Goal: Use online tool/utility: Utilize a website feature to perform a specific function

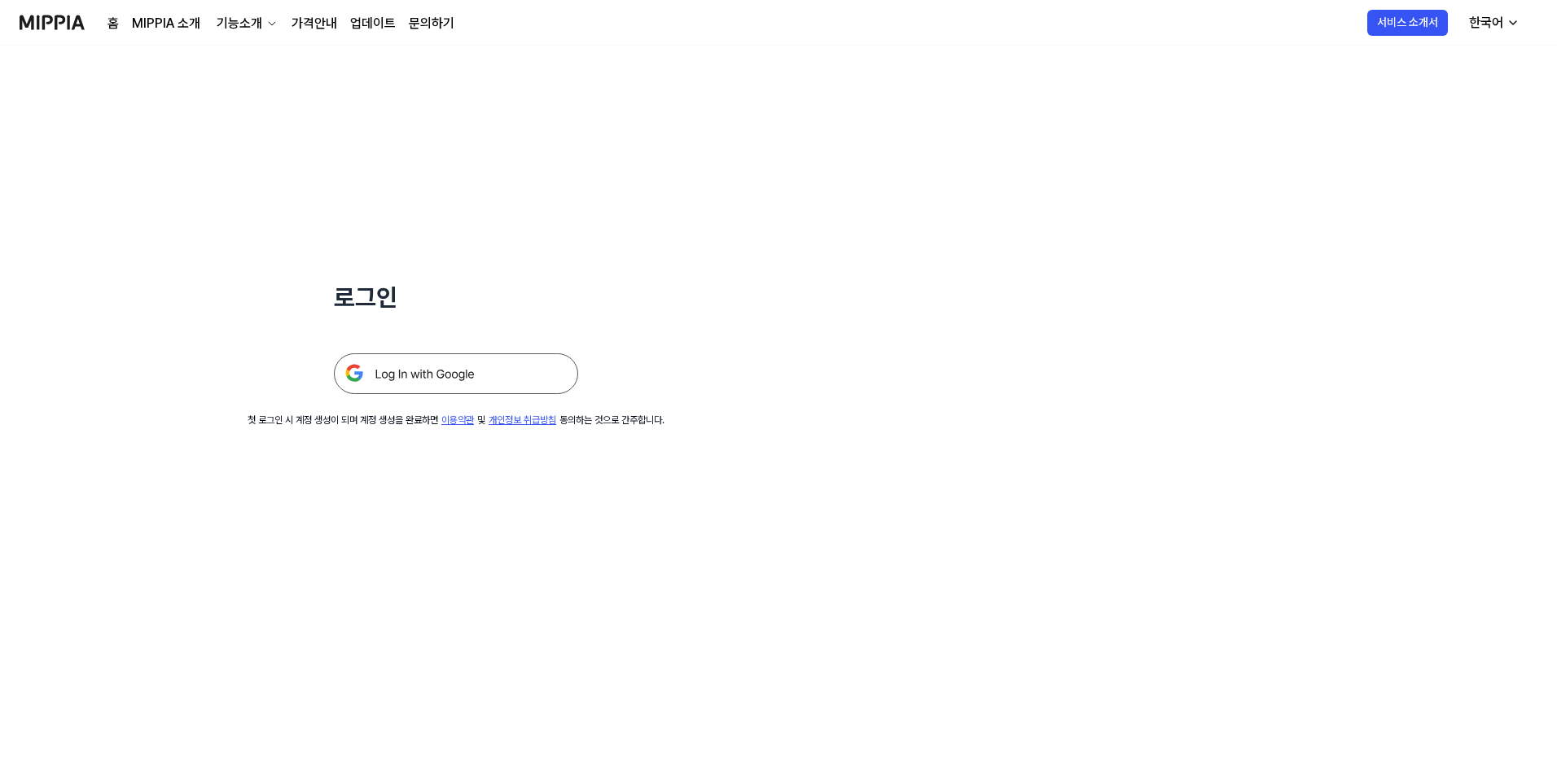
click at [485, 369] on img at bounding box center [456, 374] width 244 height 41
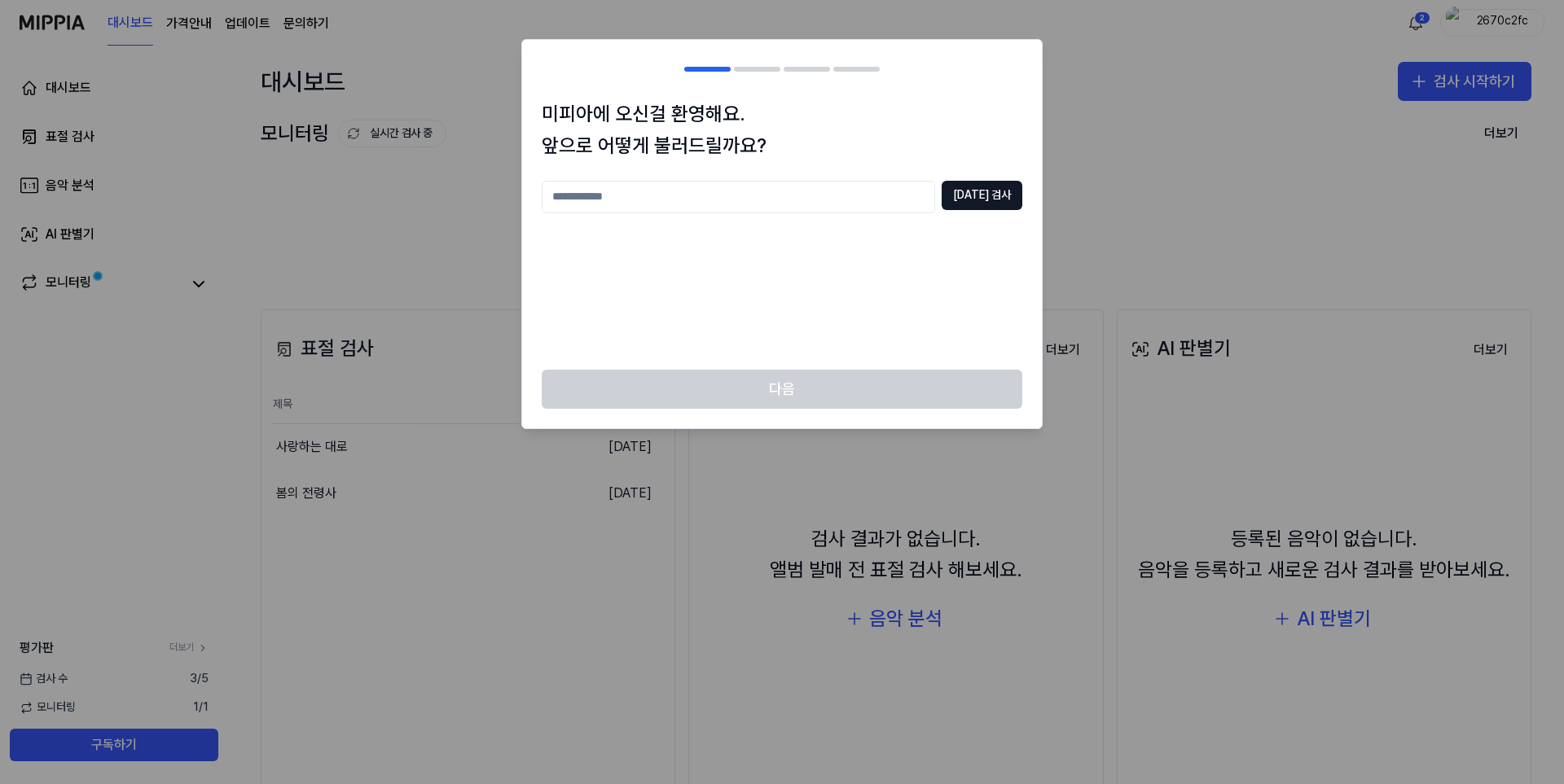
drag, startPoint x: 626, startPoint y: 371, endPoint x: 632, endPoint y: 358, distance: 14.3
click at [628, 369] on div "다음" at bounding box center [782, 398] width 520 height 58
click at [639, 329] on div "[DATE] 검사" at bounding box center [781, 265] width 481 height 169
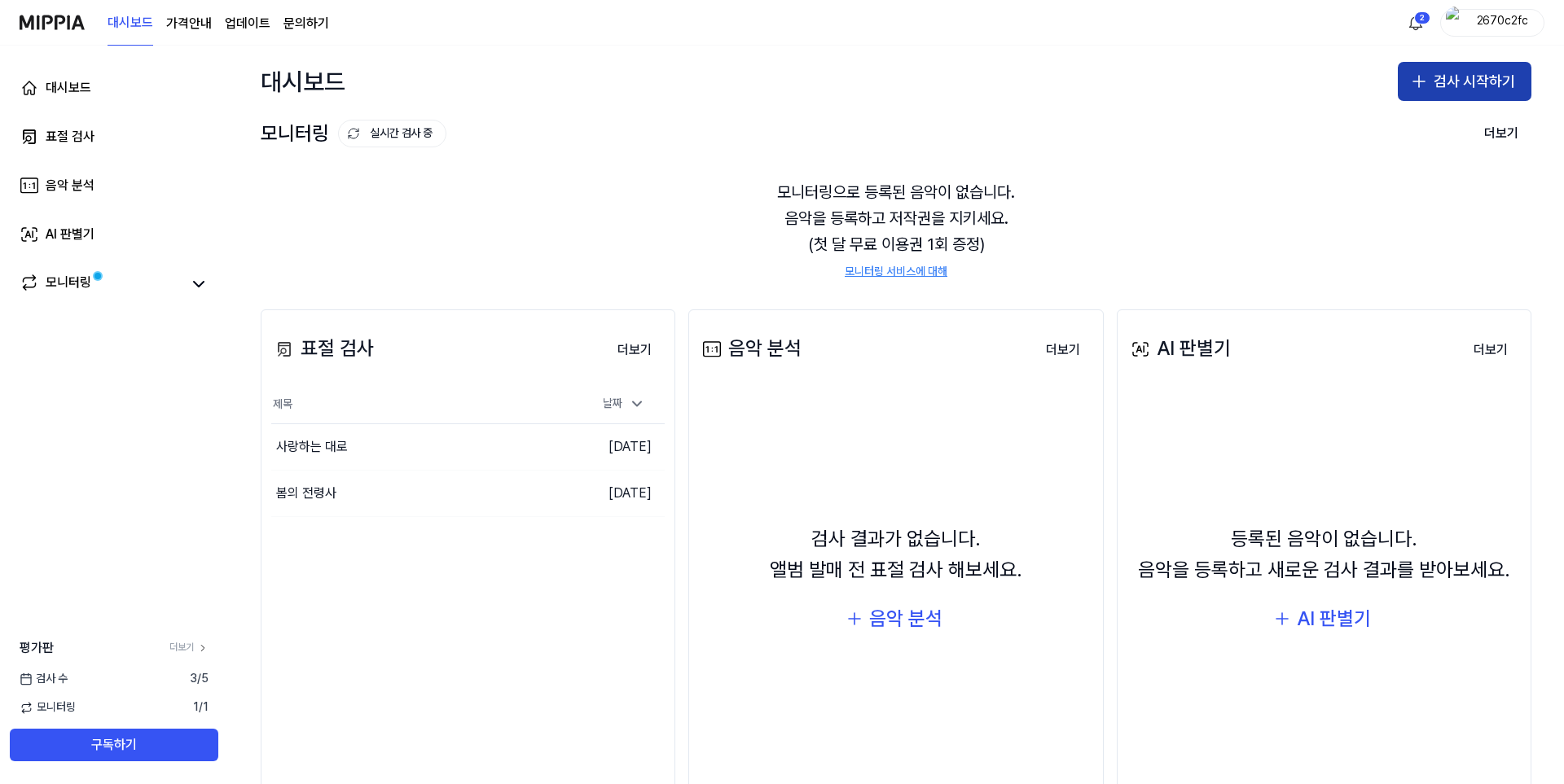
click at [1465, 82] on button "검사 시작하기" at bounding box center [1464, 81] width 134 height 39
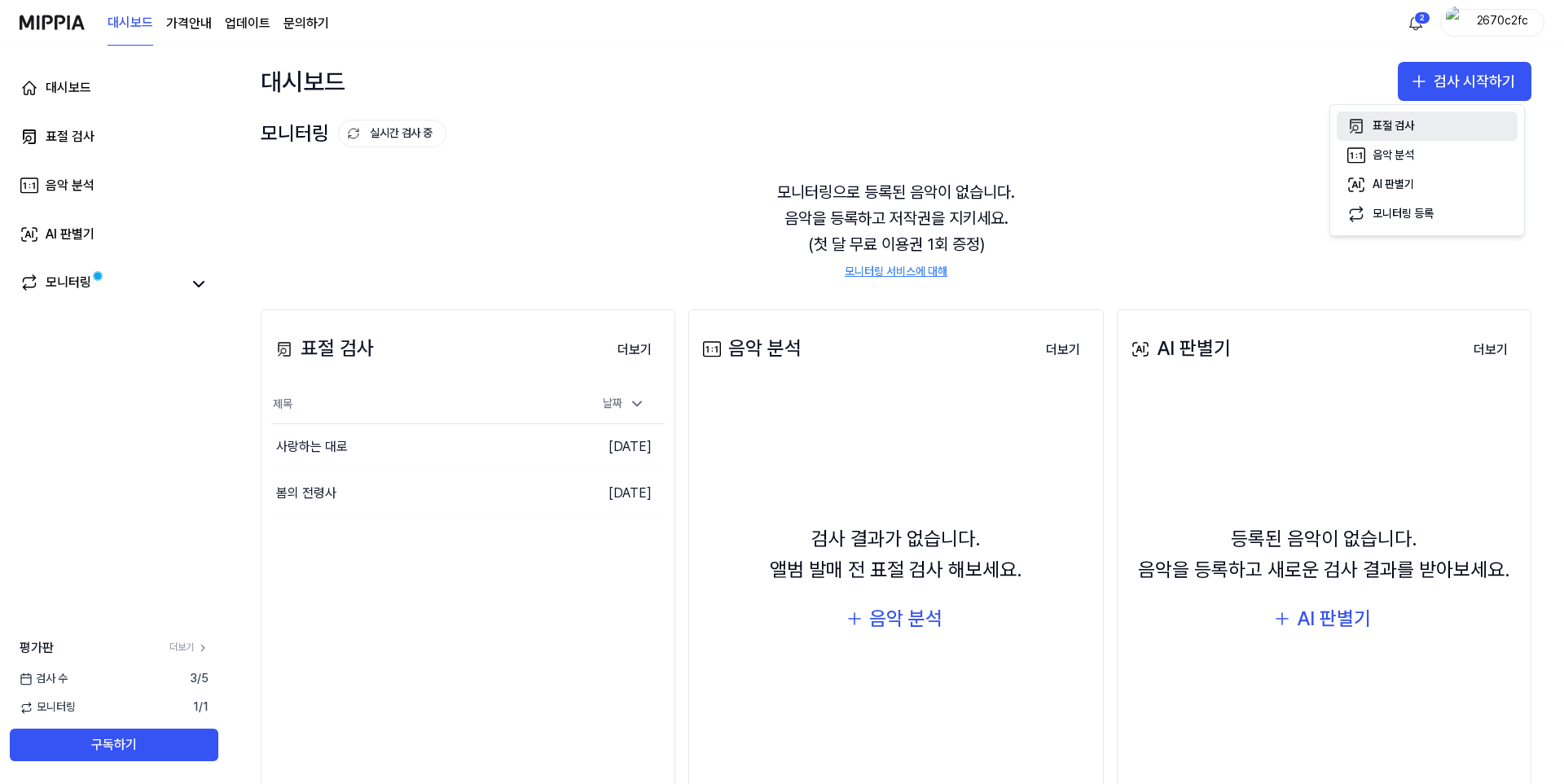
click at [1396, 120] on div "표절 검사" at bounding box center [1393, 126] width 42 height 16
click at [1402, 129] on div "표절 검사" at bounding box center [1393, 126] width 42 height 16
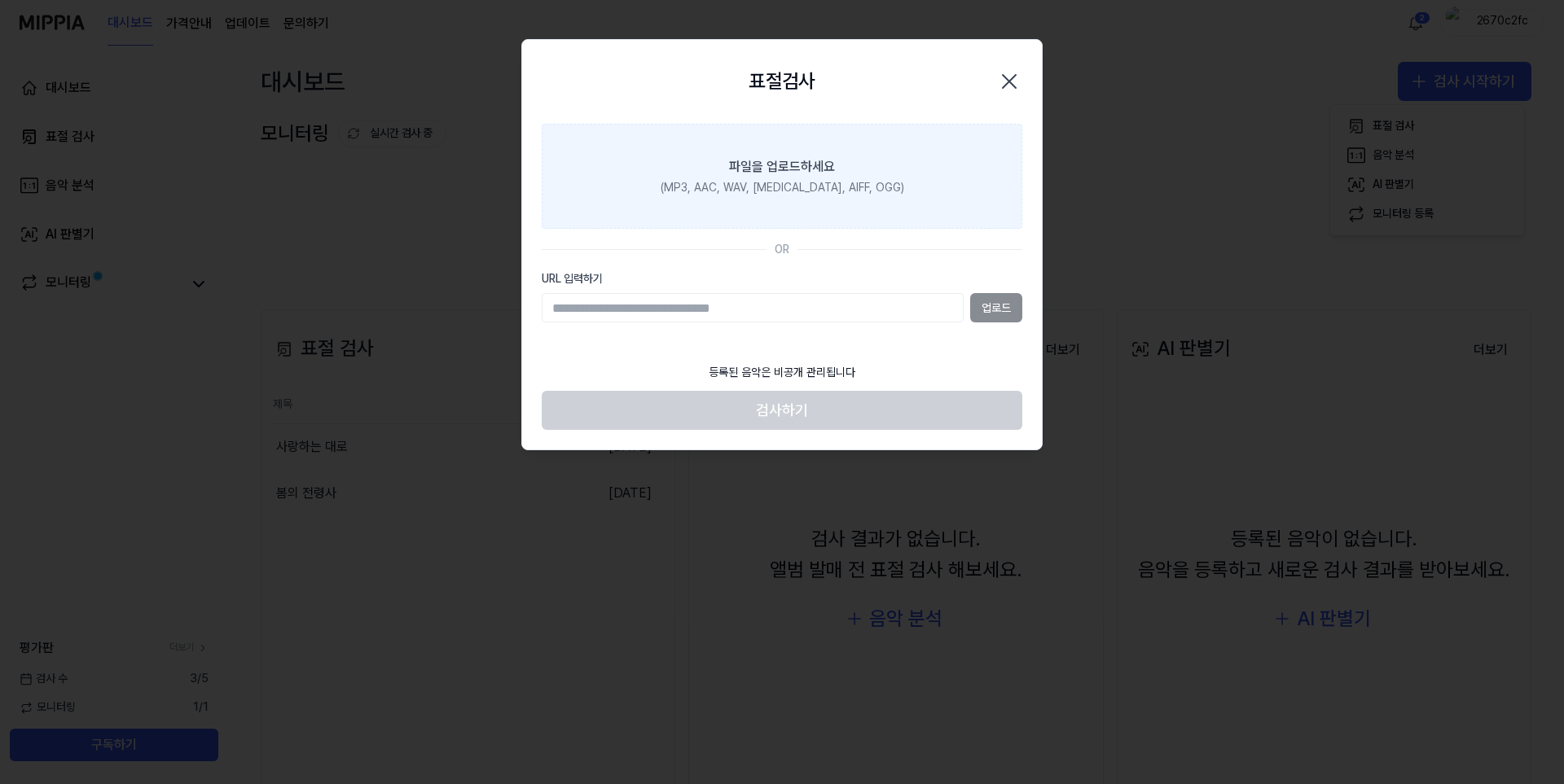
click at [825, 204] on label "파일을 업로드하세요 (MP3, AAC, WAV, FLAC, AIFF, OGG)" at bounding box center [781, 177] width 481 height 106
click at [0, 0] on input "파일을 업로드하세요 (MP3, AAC, WAV, FLAC, AIFF, OGG)" at bounding box center [0, 0] width 0 height 0
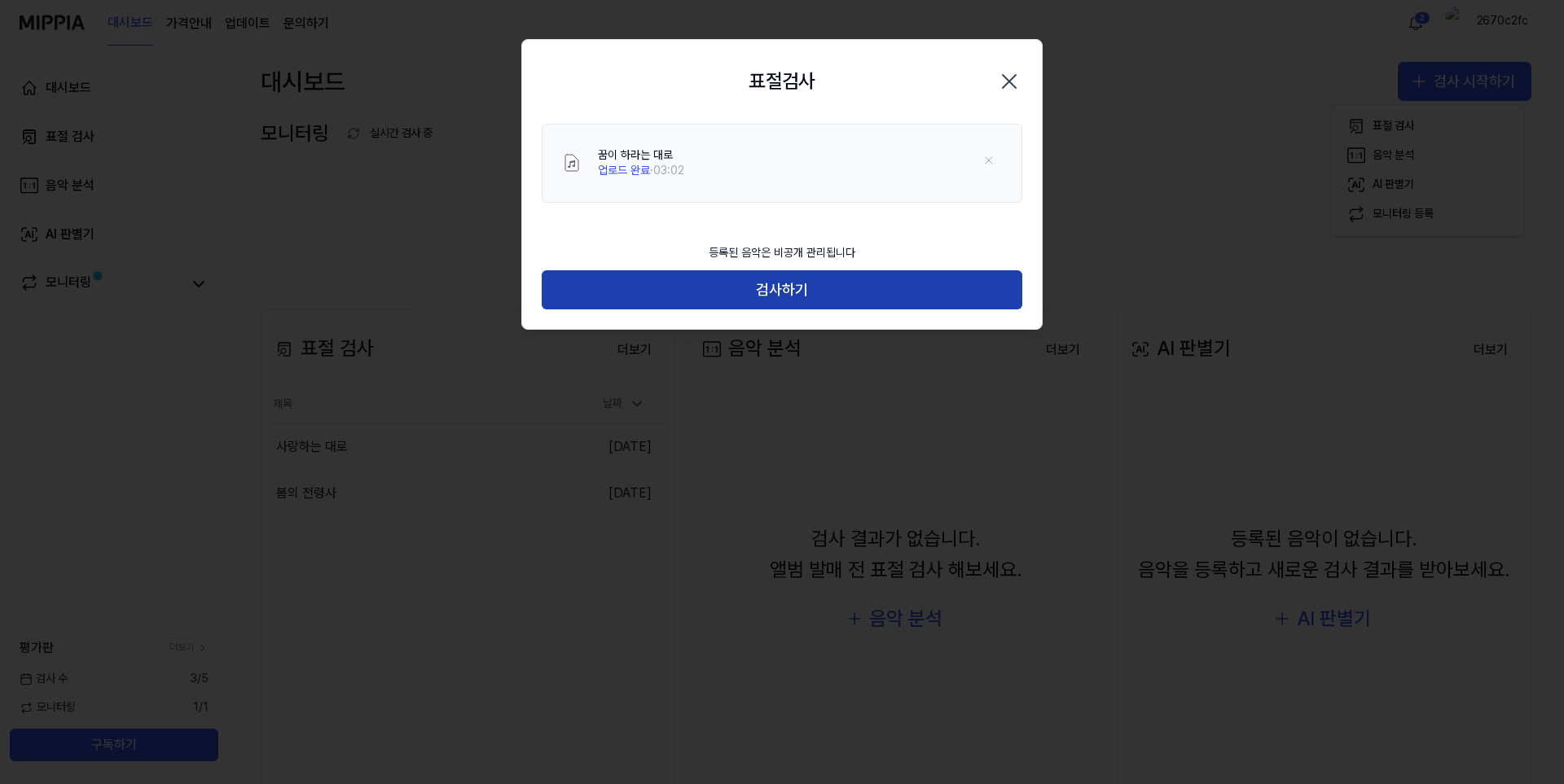
click at [775, 293] on button "검사하기" at bounding box center [781, 290] width 481 height 39
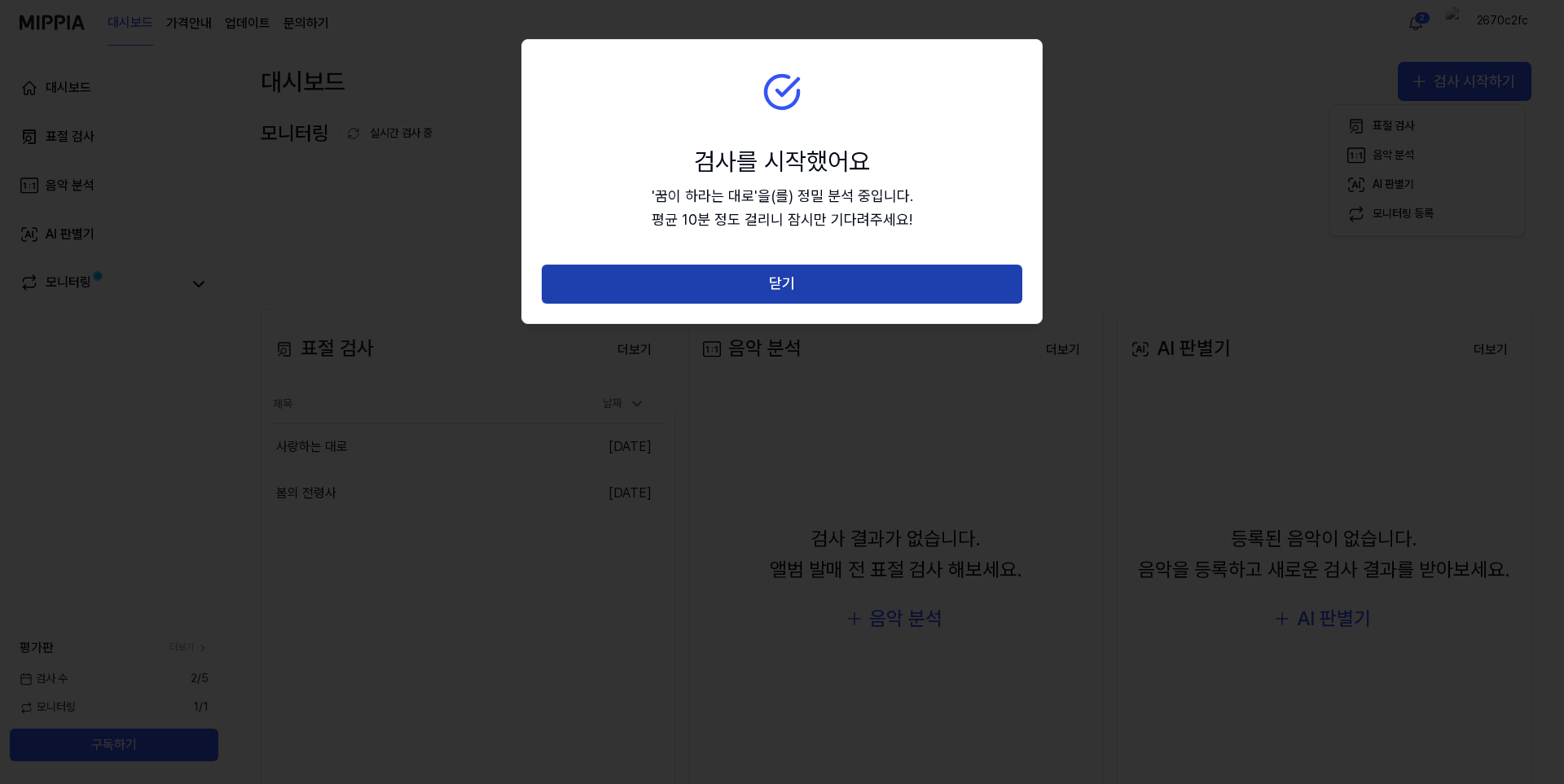
click at [775, 291] on button "닫기" at bounding box center [781, 284] width 481 height 39
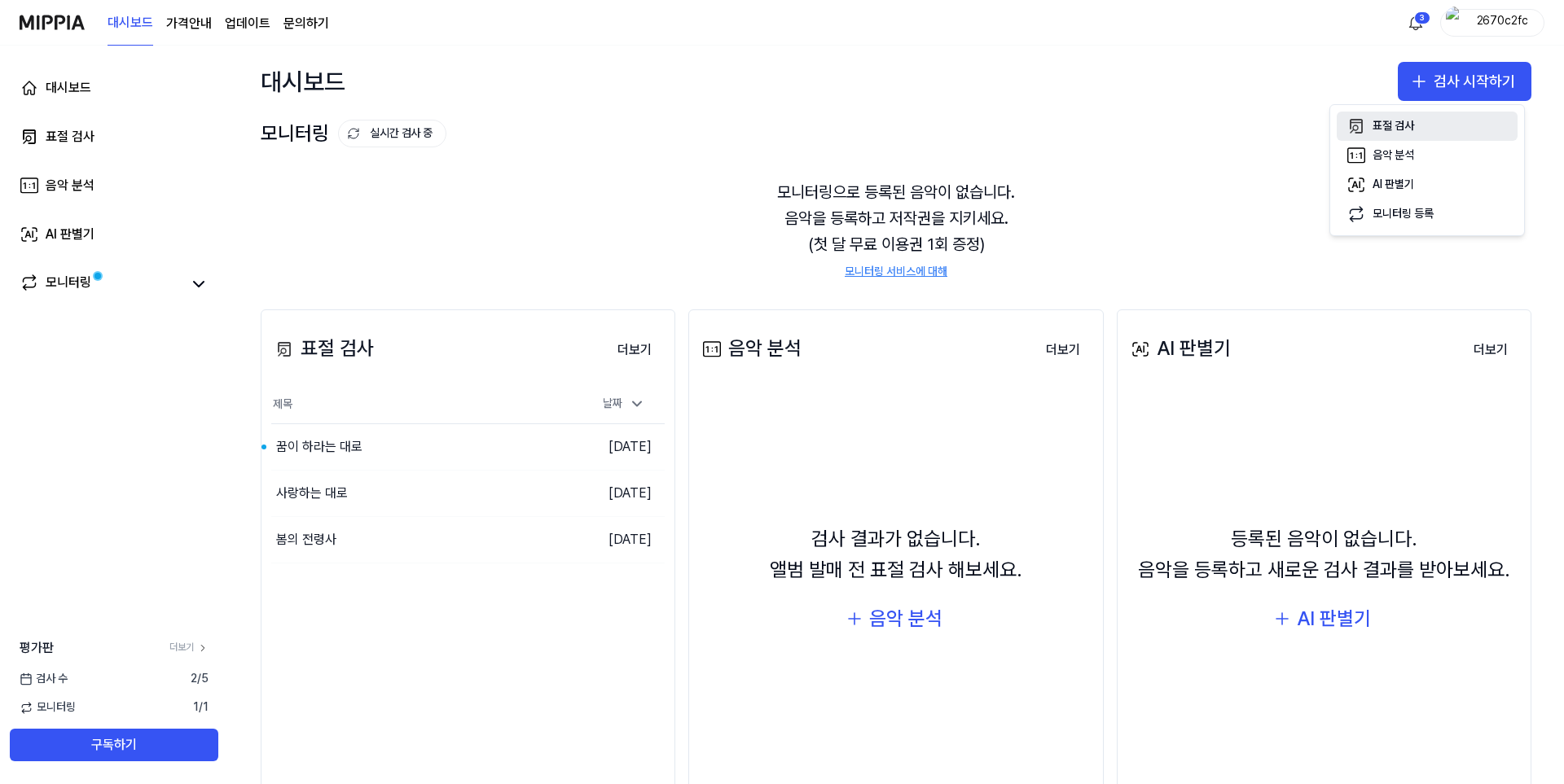
click at [1422, 122] on button "표절 검사" at bounding box center [1427, 126] width 181 height 30
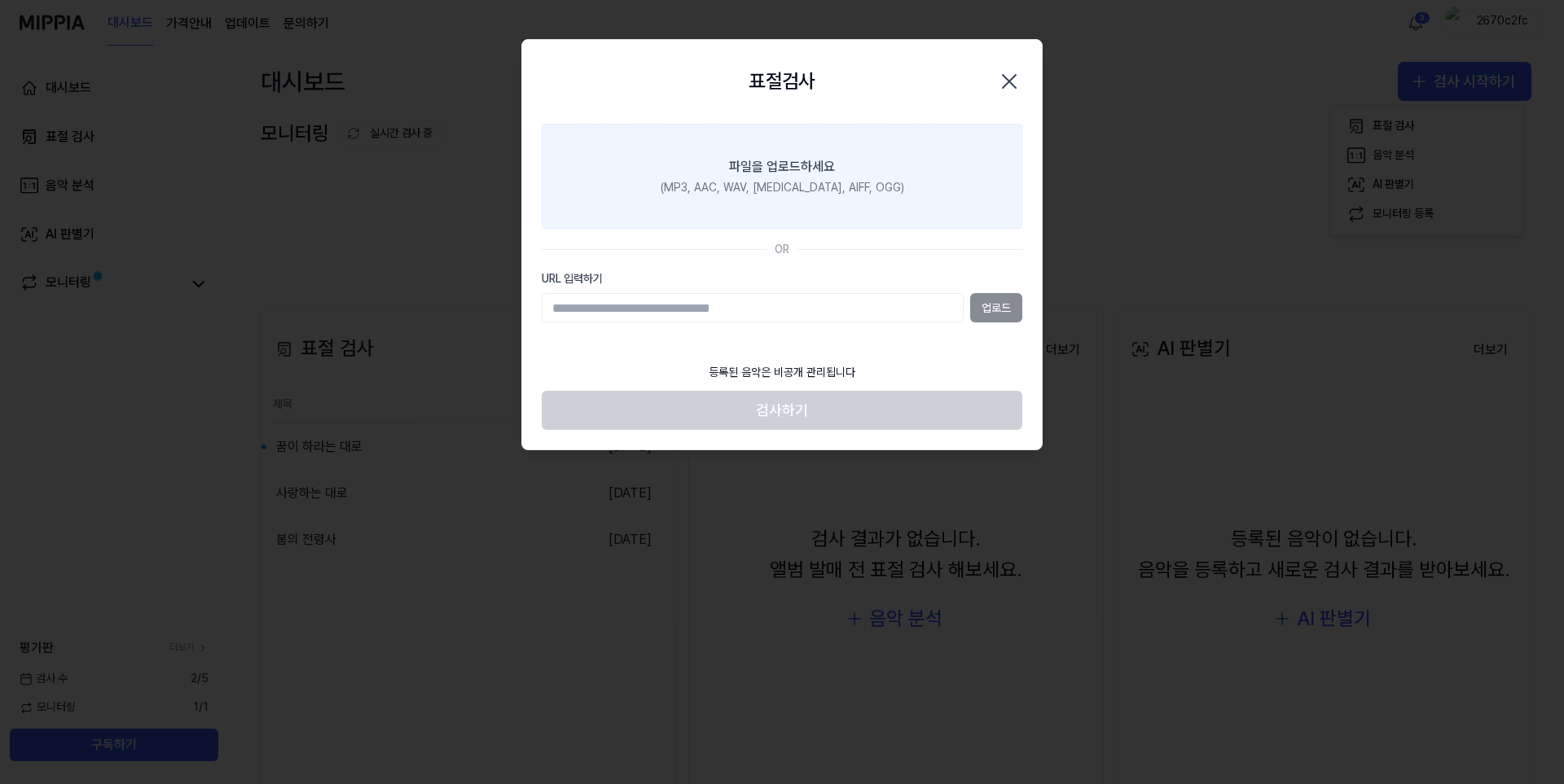
click at [819, 196] on label "파일을 업로드하세요 (MP3, AAC, WAV, FLAC, AIFF, OGG)" at bounding box center [781, 177] width 481 height 106
click at [0, 0] on input "파일을 업로드하세요 (MP3, AAC, WAV, FLAC, AIFF, OGG)" at bounding box center [0, 0] width 0 height 0
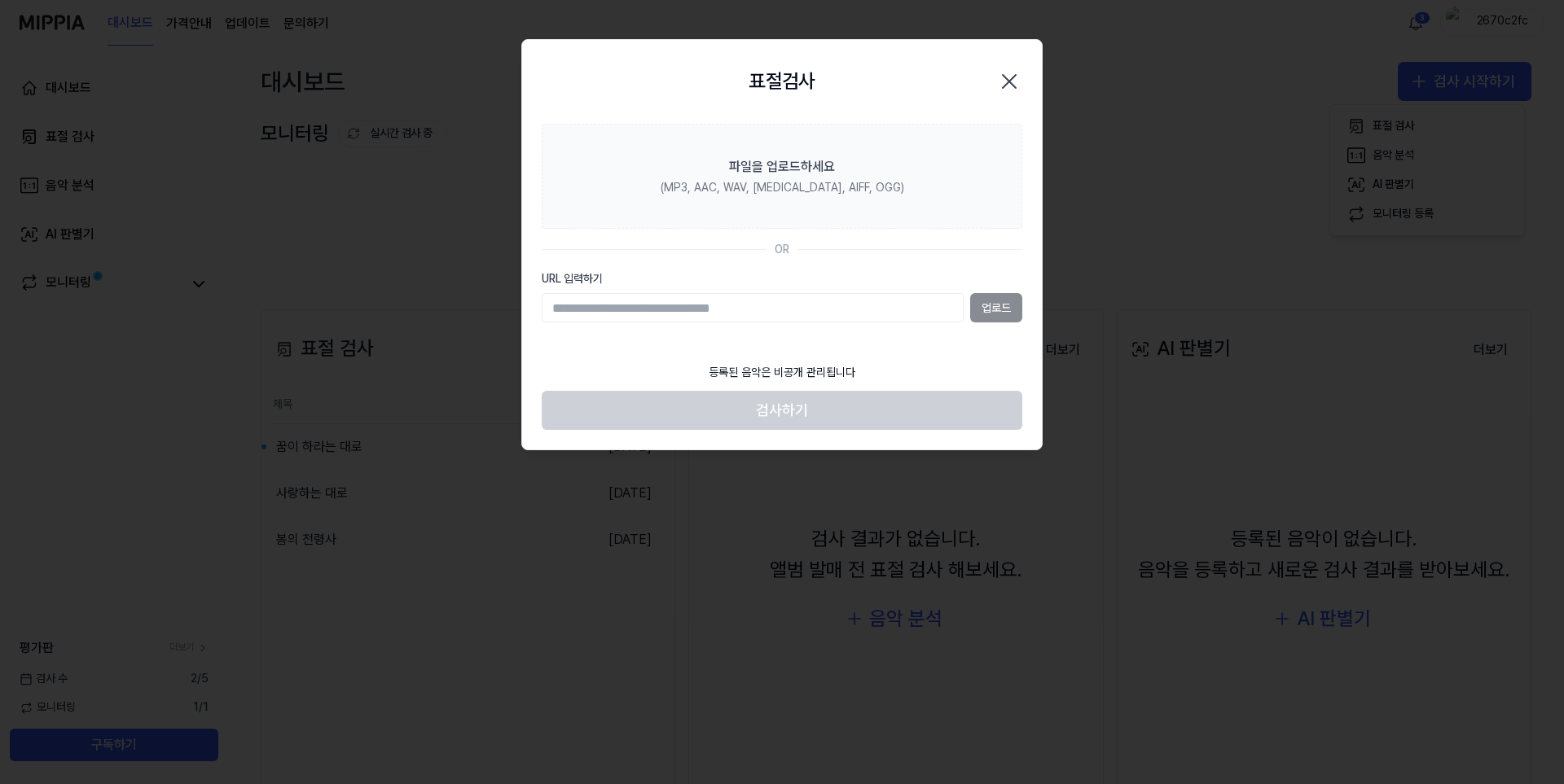
click at [1016, 74] on icon "button" at bounding box center [1010, 81] width 26 height 26
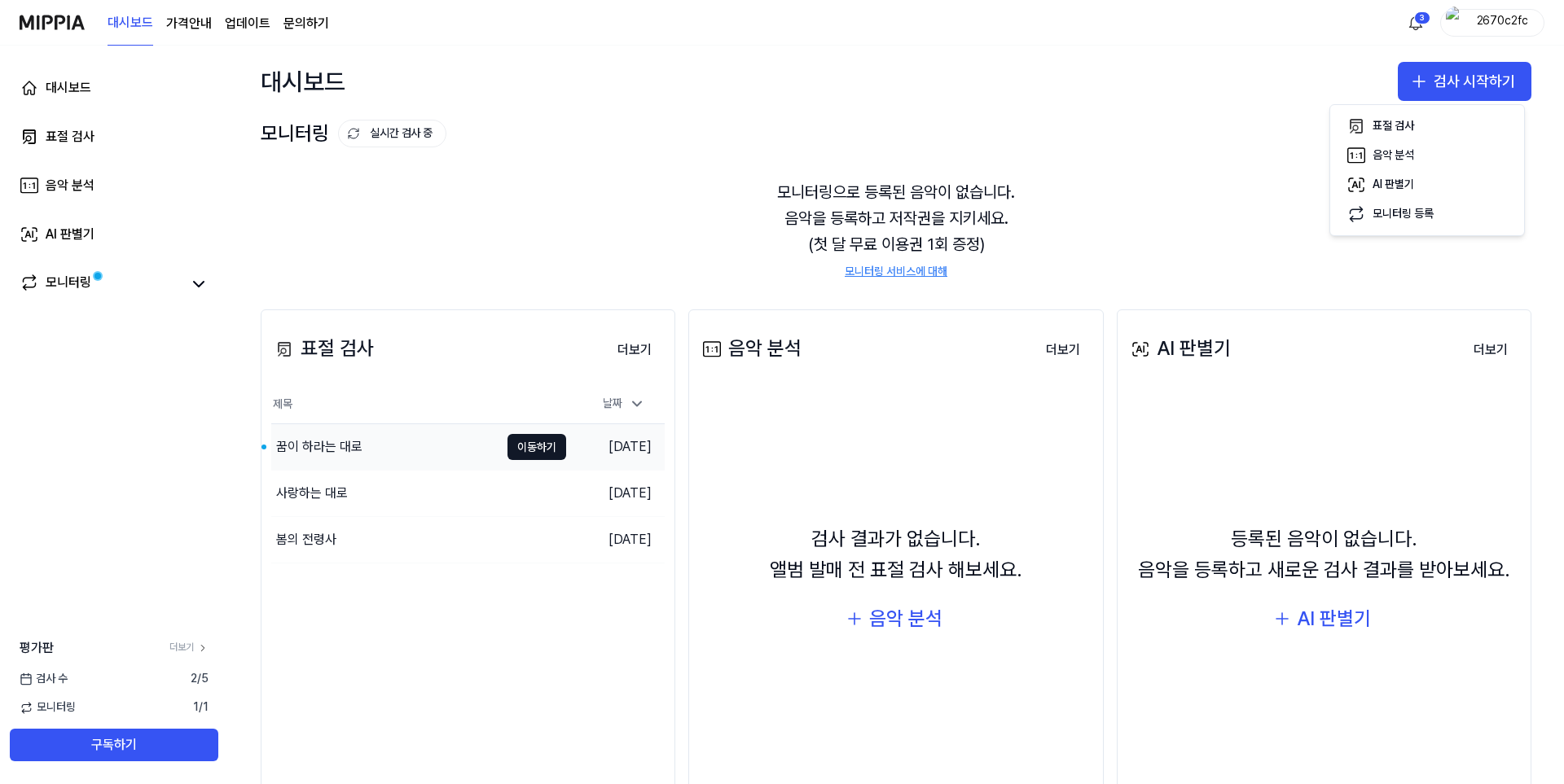
click at [392, 439] on div "꿈이 하라는 대로" at bounding box center [385, 447] width 228 height 46
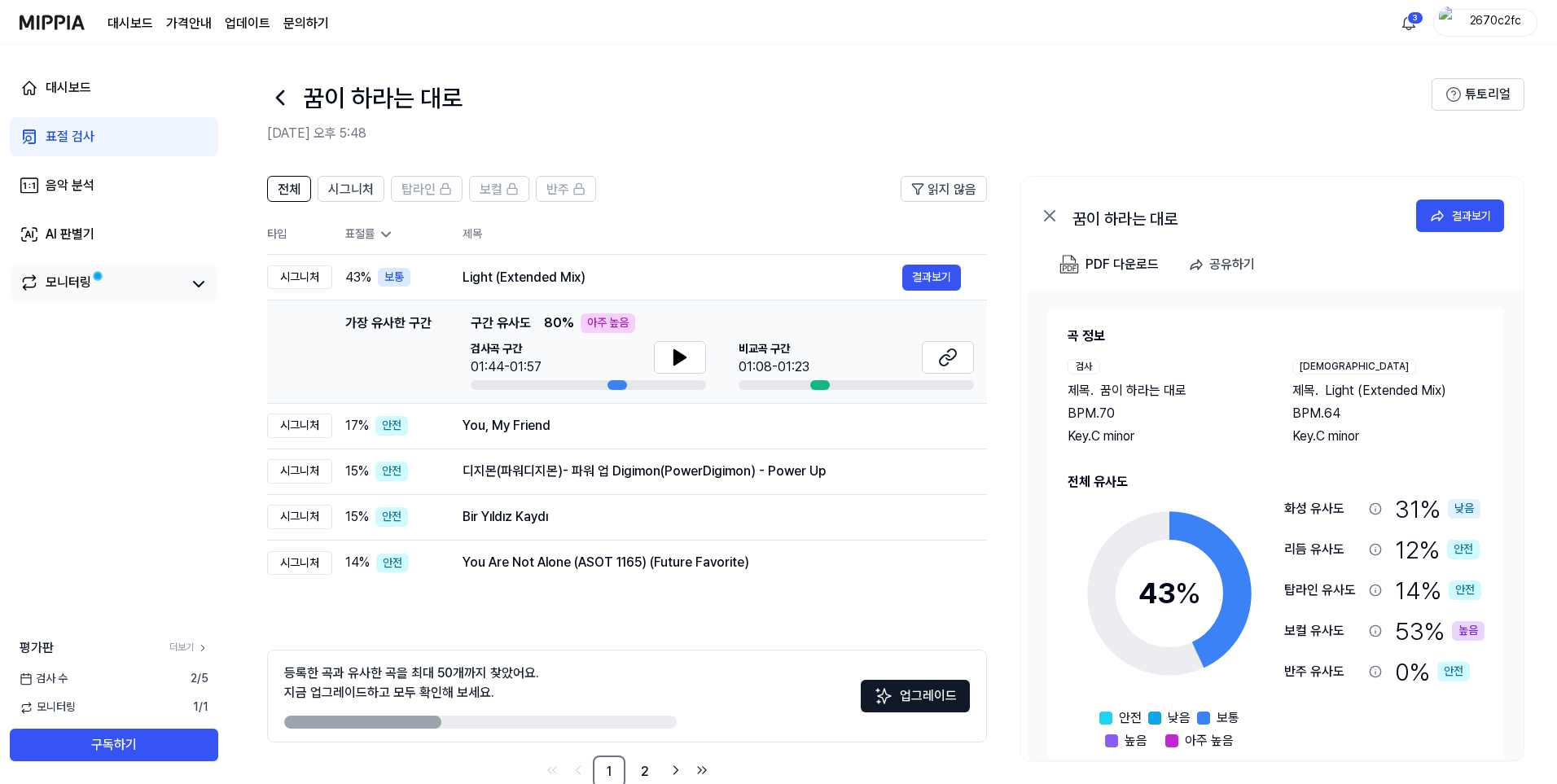
scroll to position [37, 0]
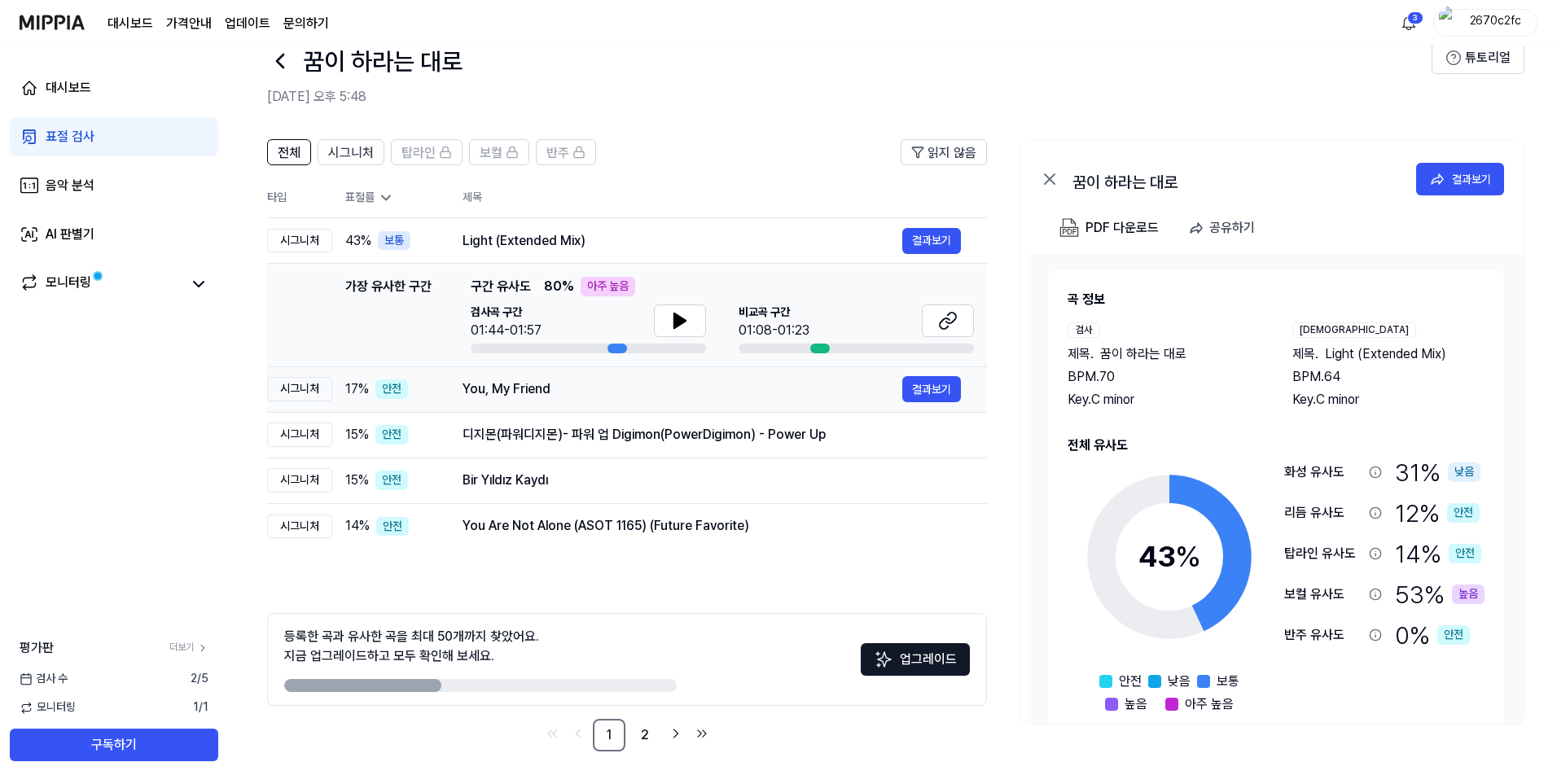
click at [399, 391] on div "안전" at bounding box center [392, 389] width 33 height 20
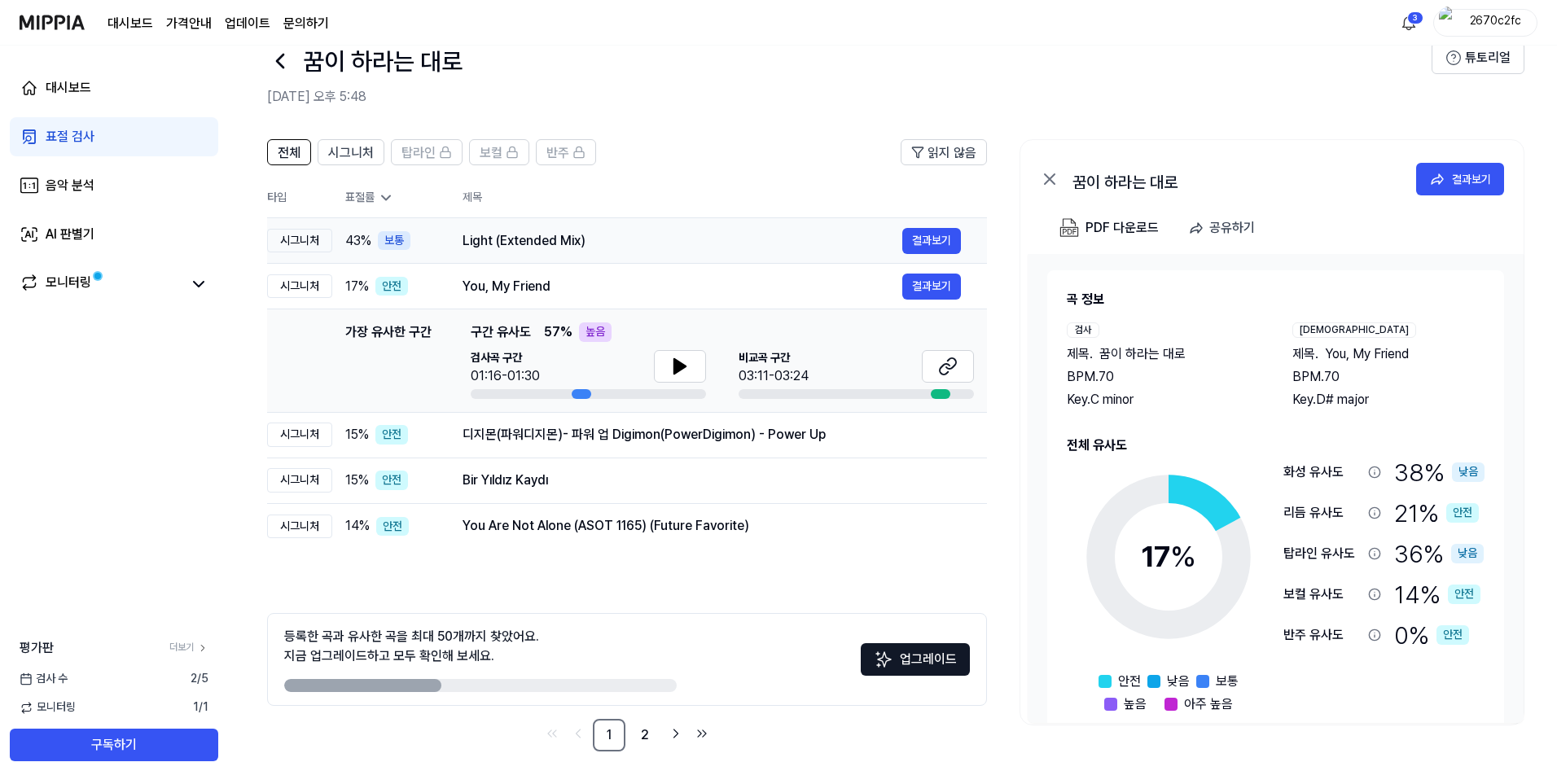
click at [344, 242] on td "43 % 보통" at bounding box center [384, 241] width 104 height 46
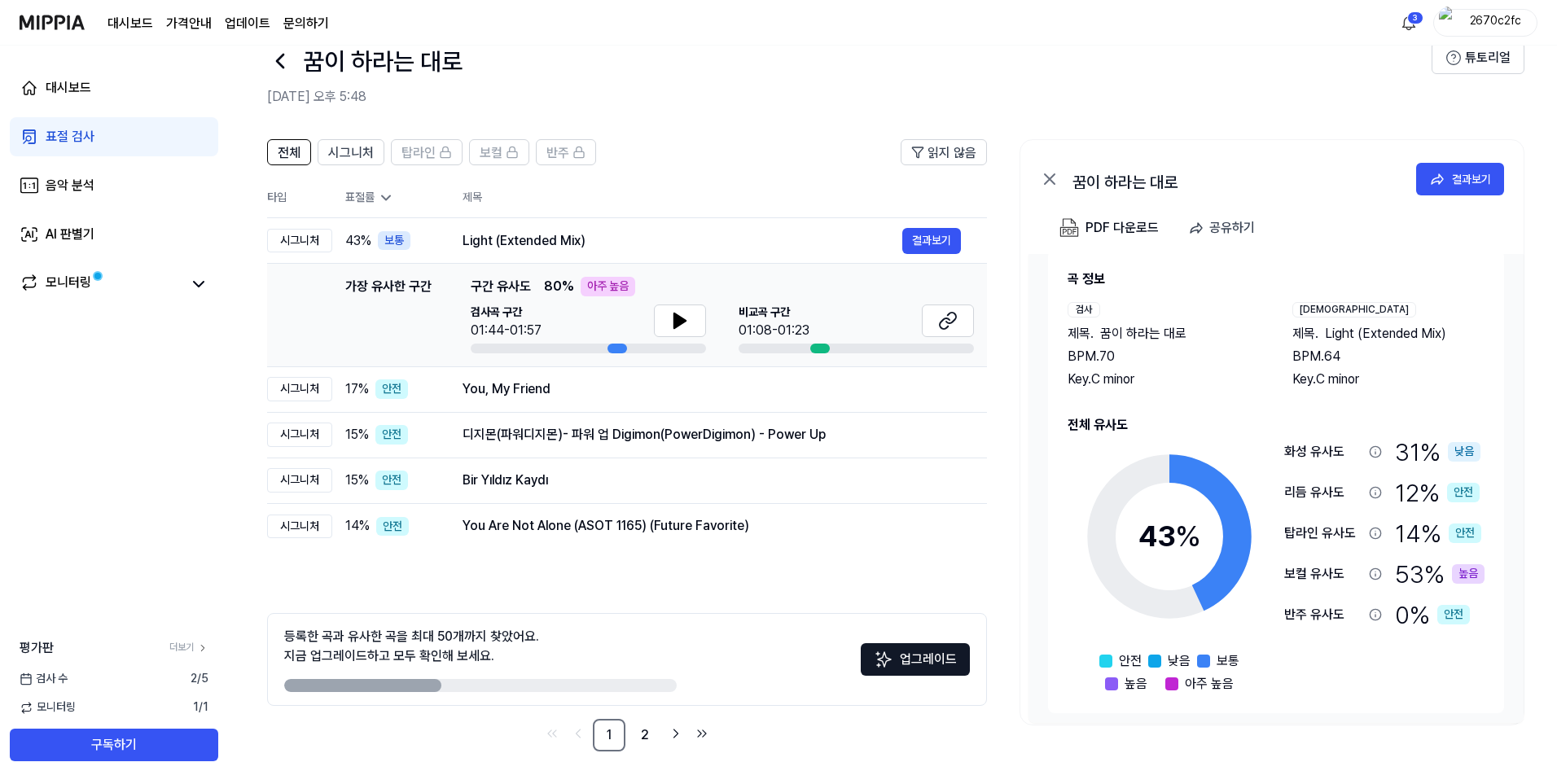
scroll to position [27, 0]
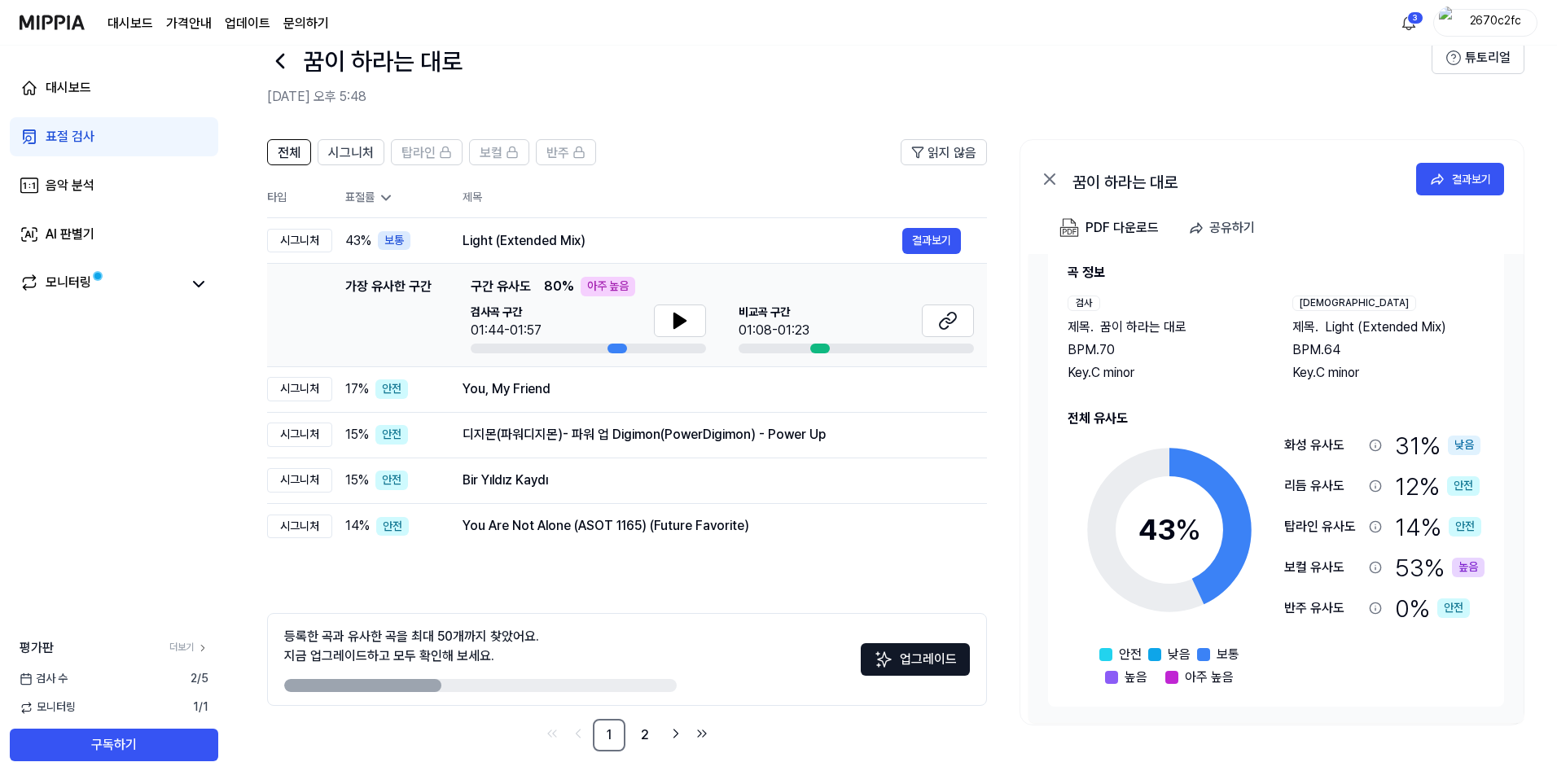
drag, startPoint x: 1319, startPoint y: 555, endPoint x: 1413, endPoint y: 571, distance: 95.4
click at [1409, 554] on div "보컬 유사도 53 % 높음" at bounding box center [1385, 567] width 200 height 34
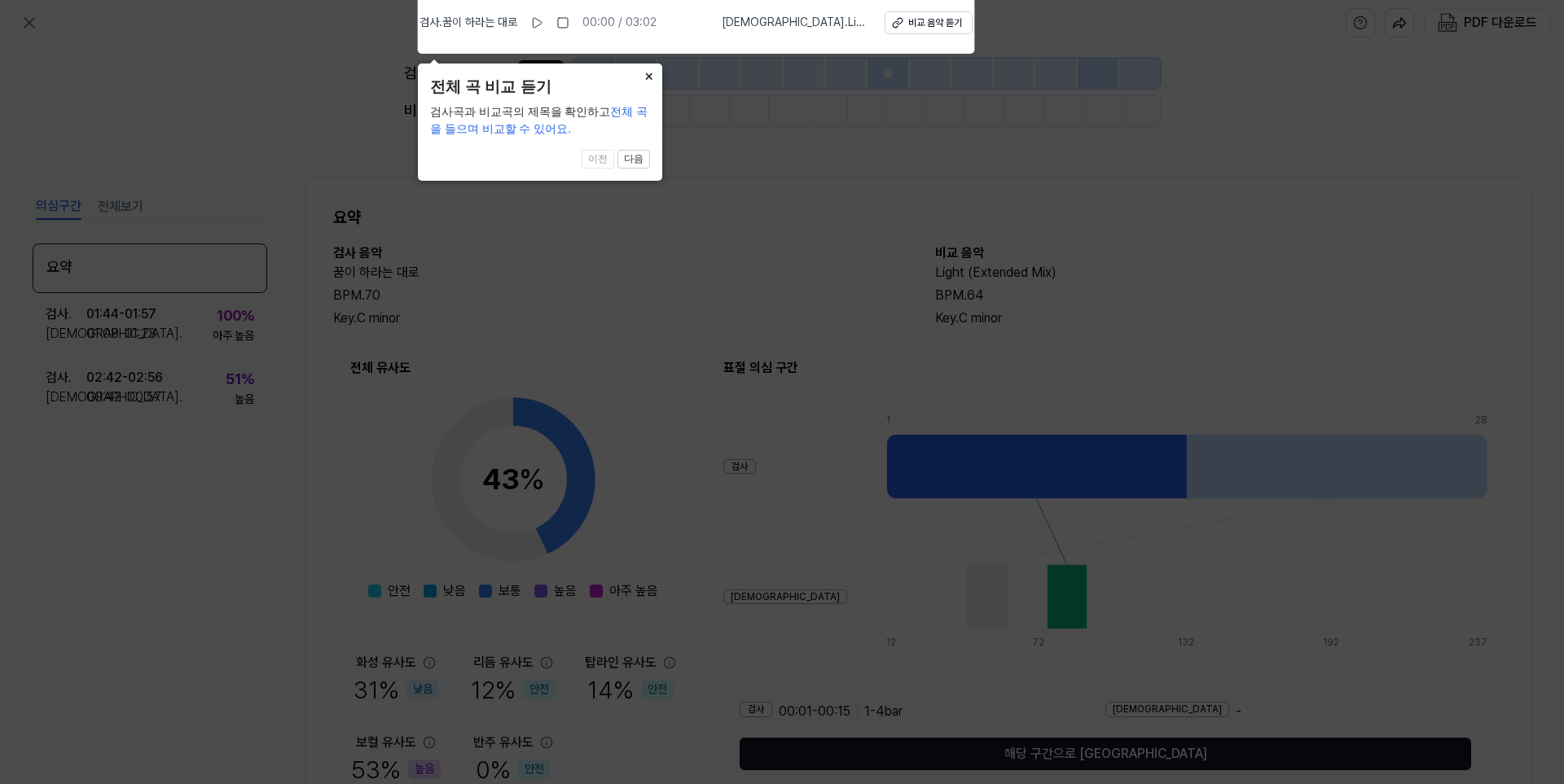
click at [651, 73] on button "×" at bounding box center [649, 75] width 26 height 23
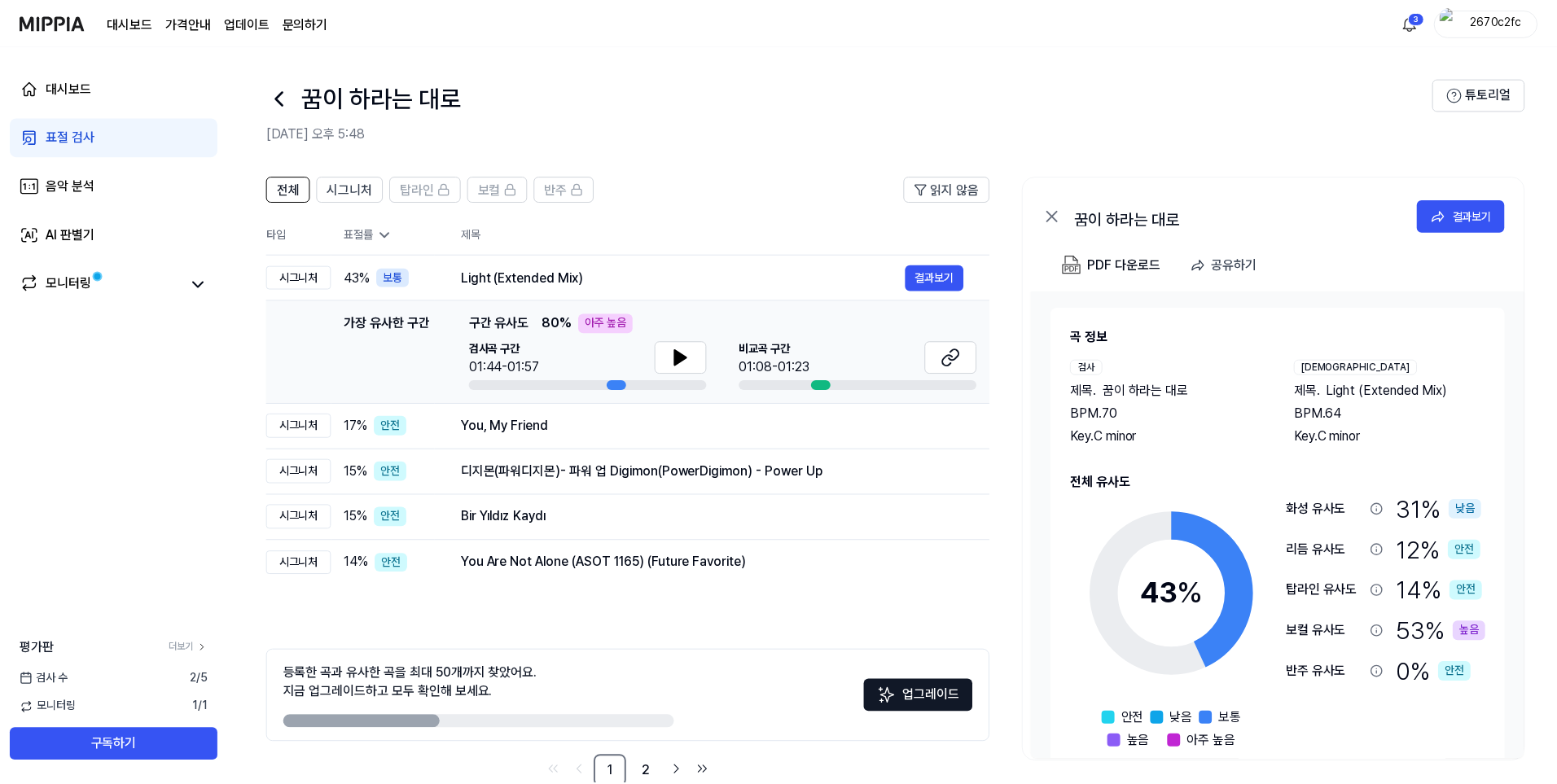
scroll to position [37, 0]
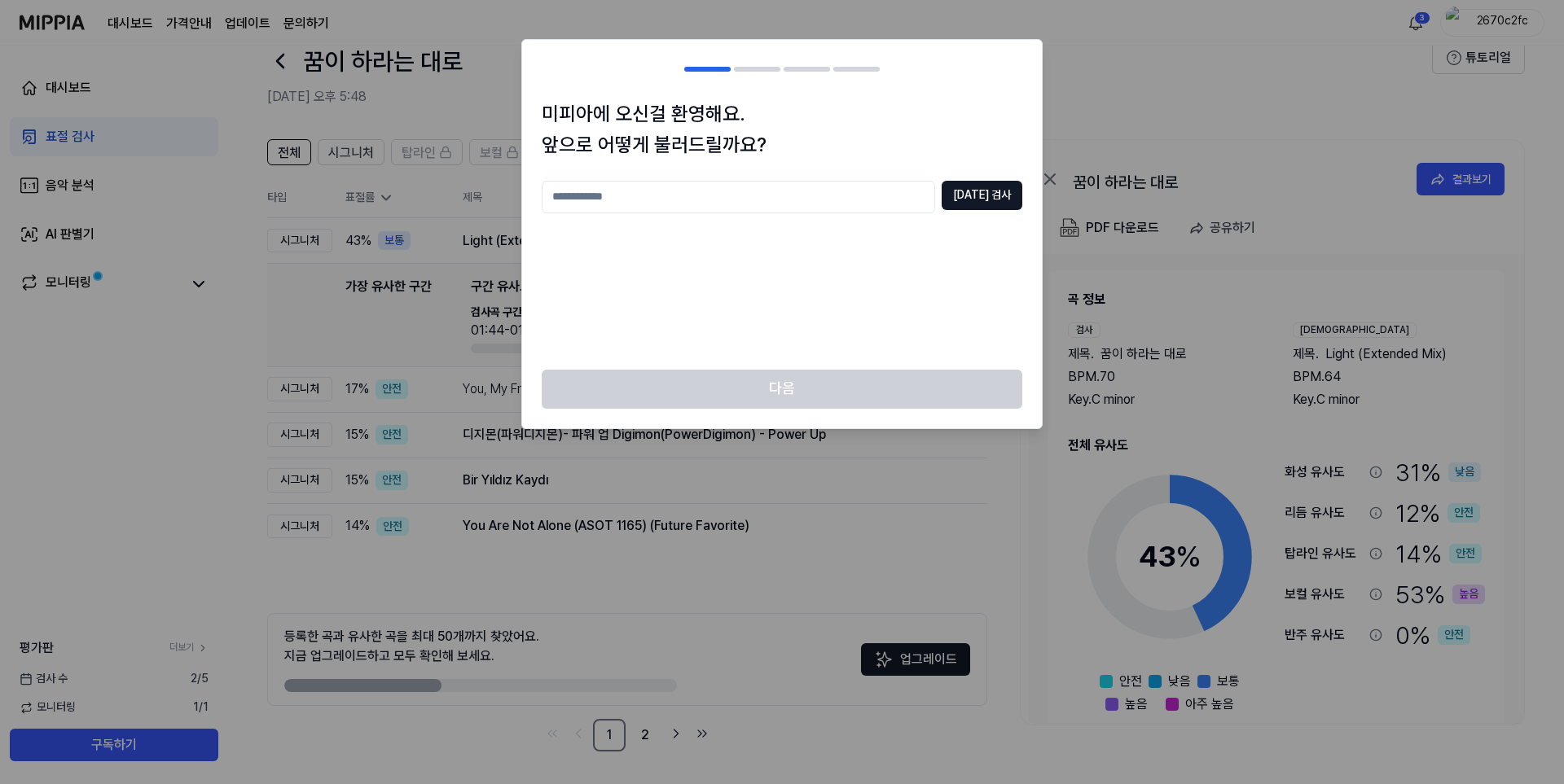
click at [1184, 85] on div at bounding box center [782, 392] width 1564 height 784
click at [860, 96] on h2 at bounding box center [782, 69] width 520 height 58
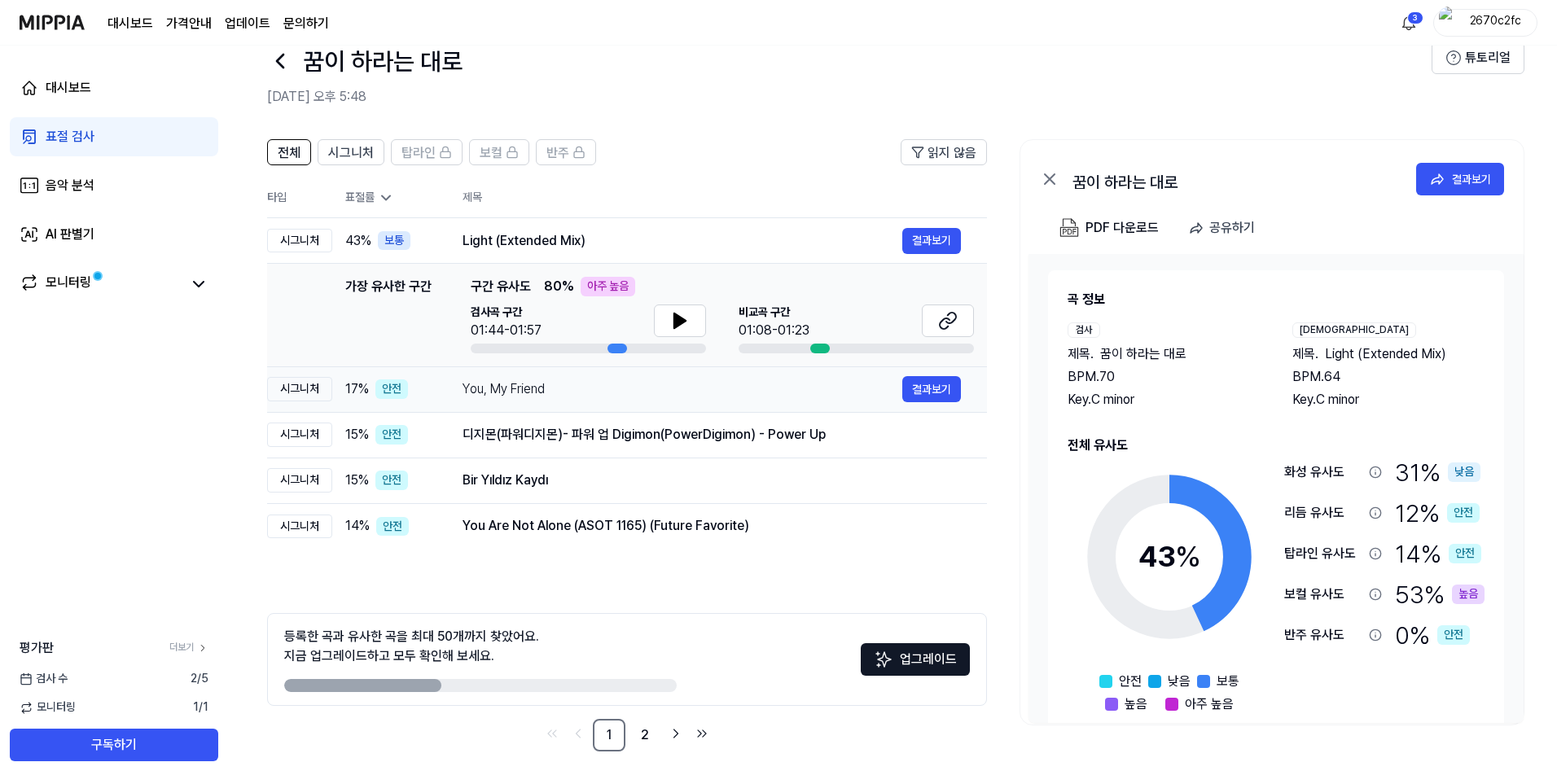
click at [427, 393] on div "17 % 안전" at bounding box center [390, 389] width 91 height 20
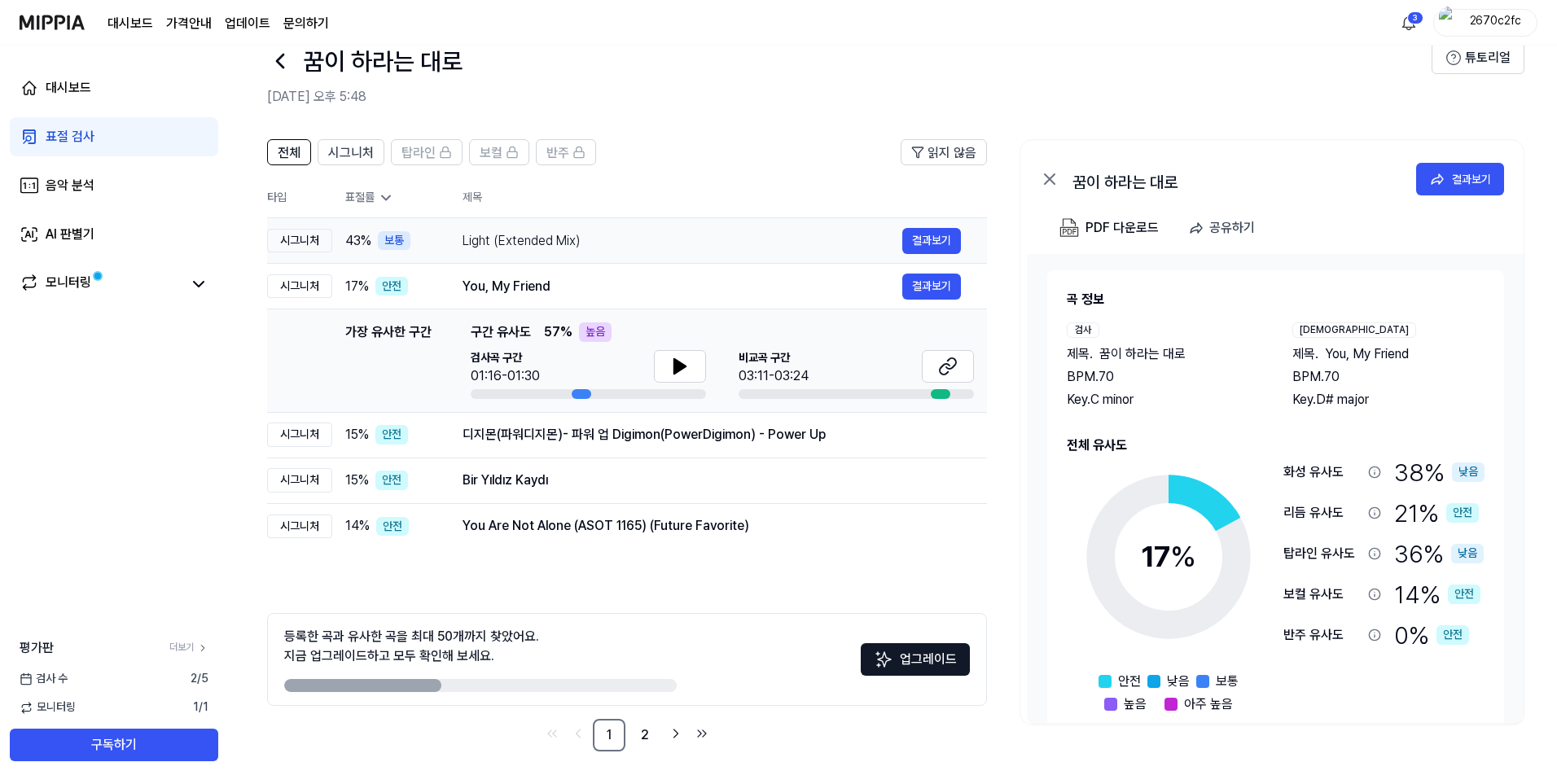
click at [383, 234] on div "보통" at bounding box center [394, 241] width 33 height 20
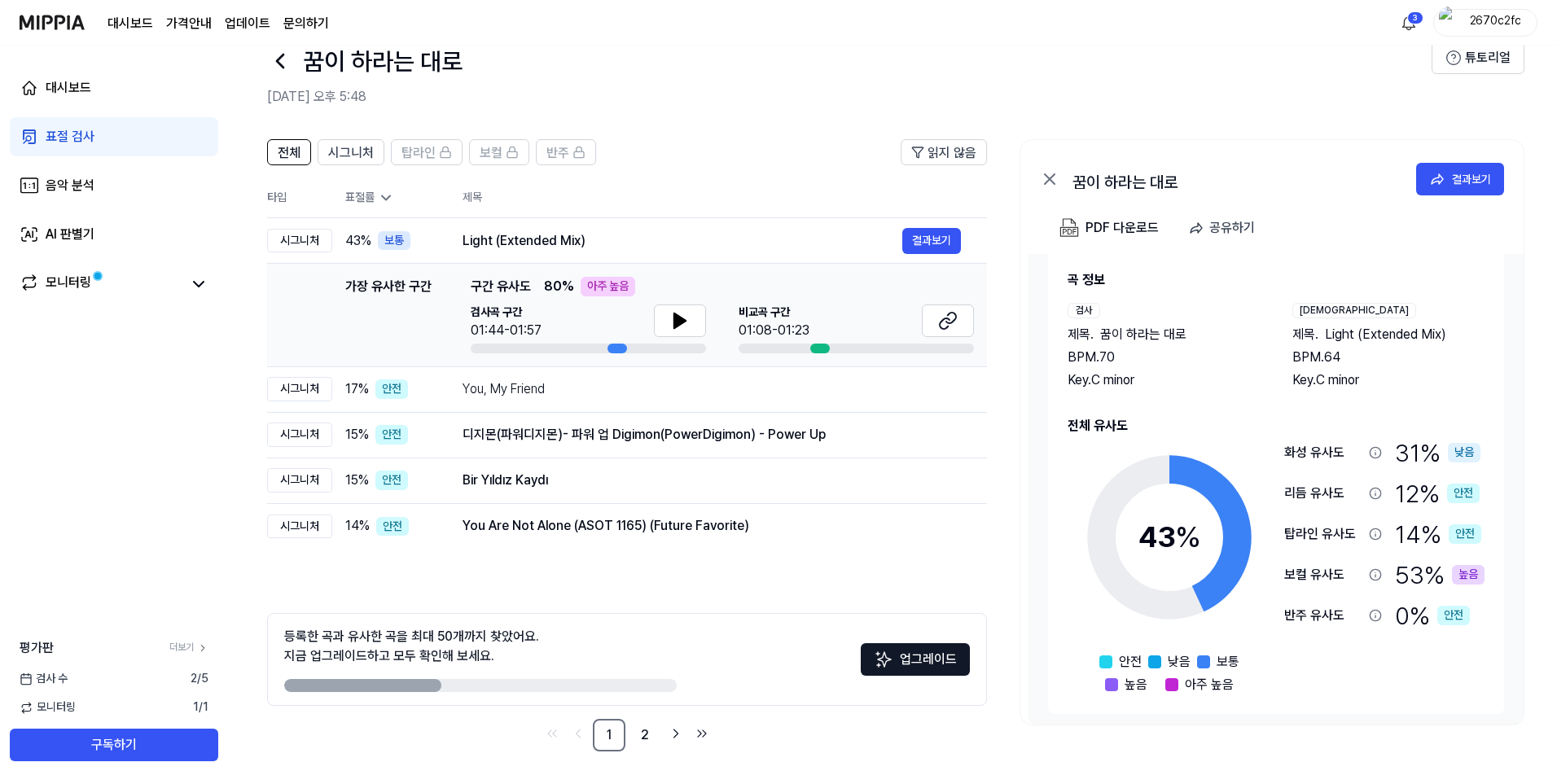
scroll to position [27, 0]
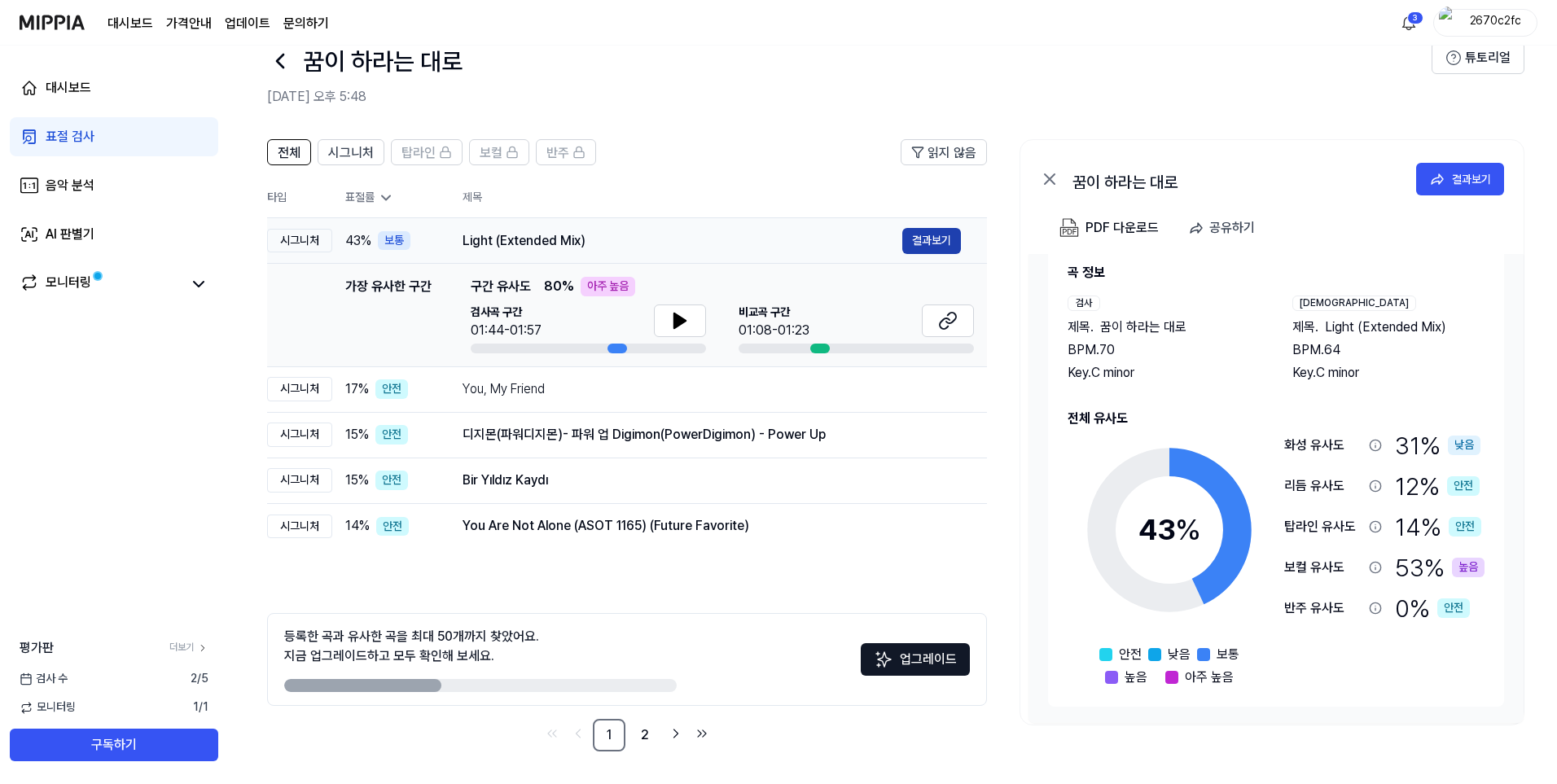
click at [953, 233] on button "결과보기" at bounding box center [931, 241] width 58 height 26
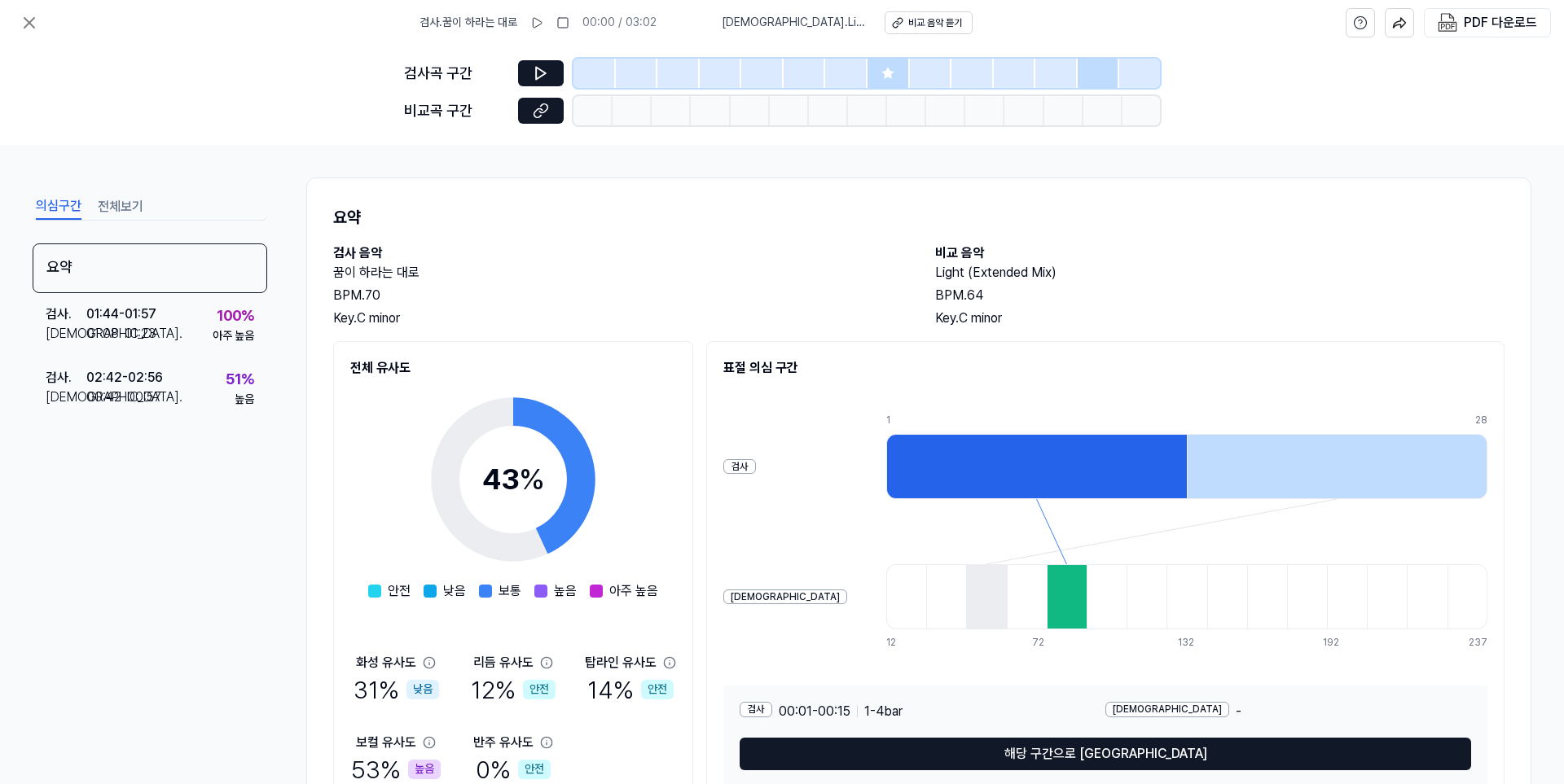
scroll to position [79, 0]
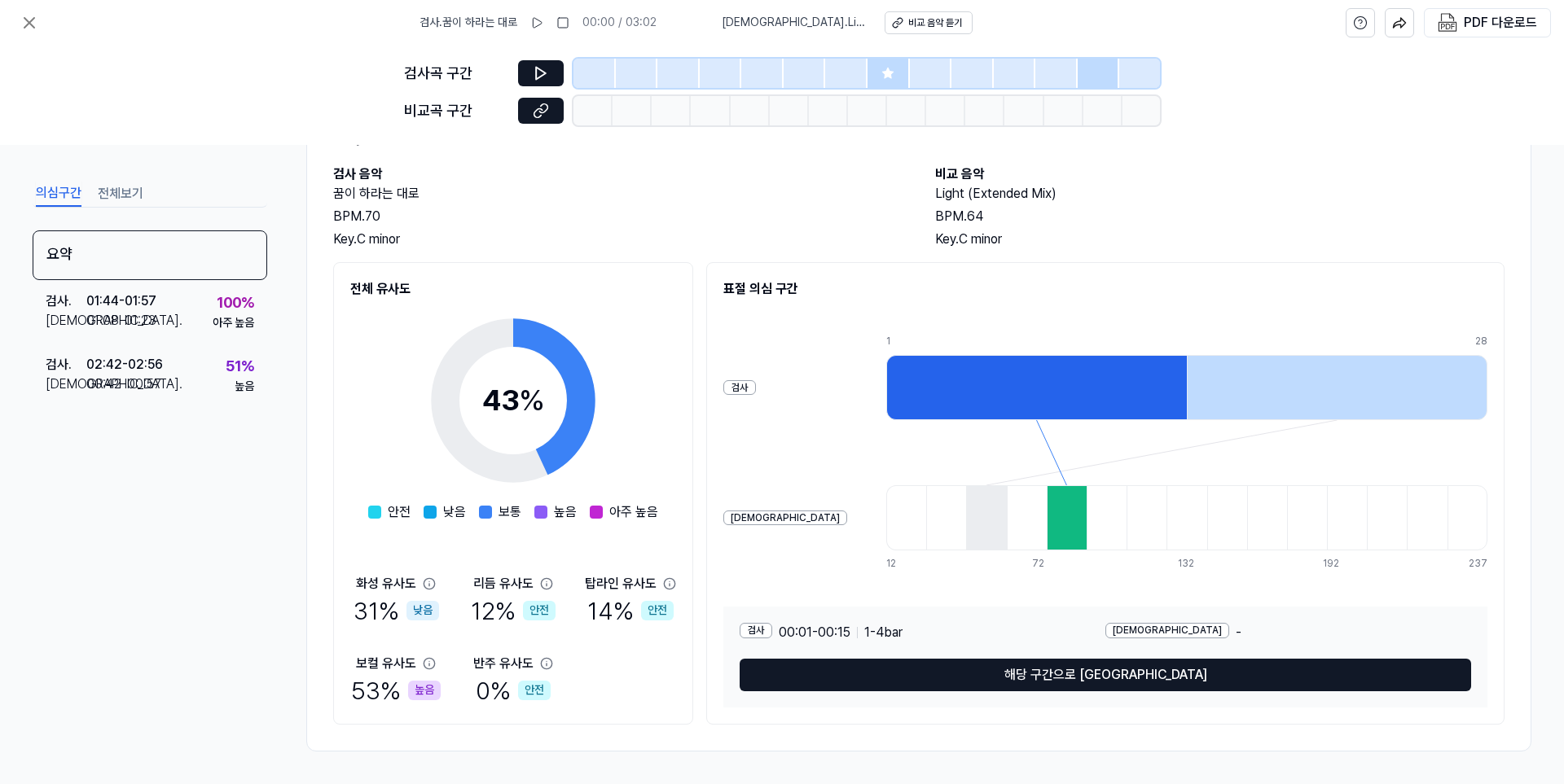
click at [366, 690] on div "53 % 높음" at bounding box center [395, 690] width 90 height 34
click at [946, 400] on div at bounding box center [1037, 387] width 301 height 65
click at [946, 393] on div at bounding box center [1037, 387] width 301 height 65
click at [34, 25] on icon at bounding box center [30, 23] width 20 height 20
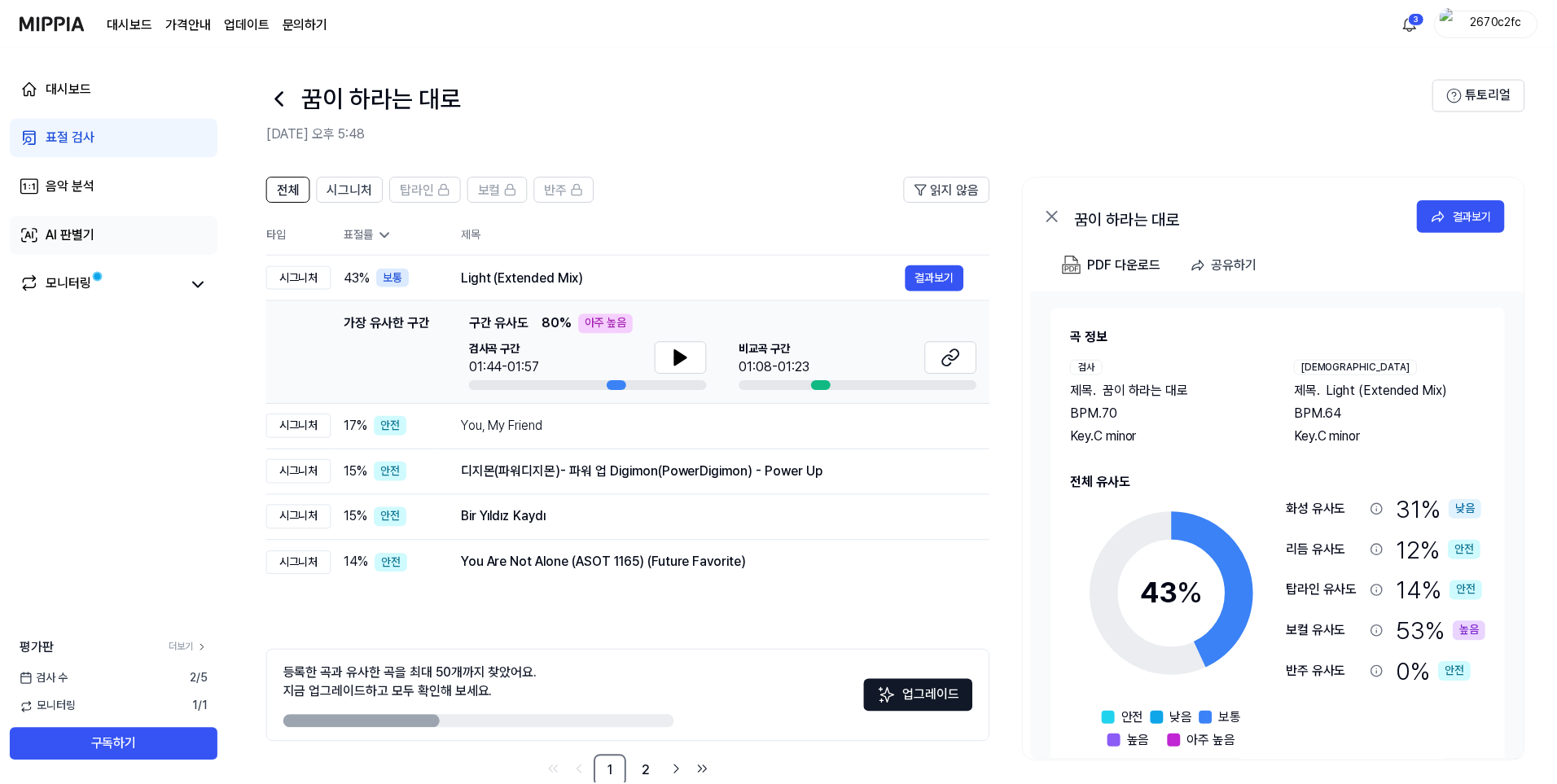
scroll to position [37, 0]
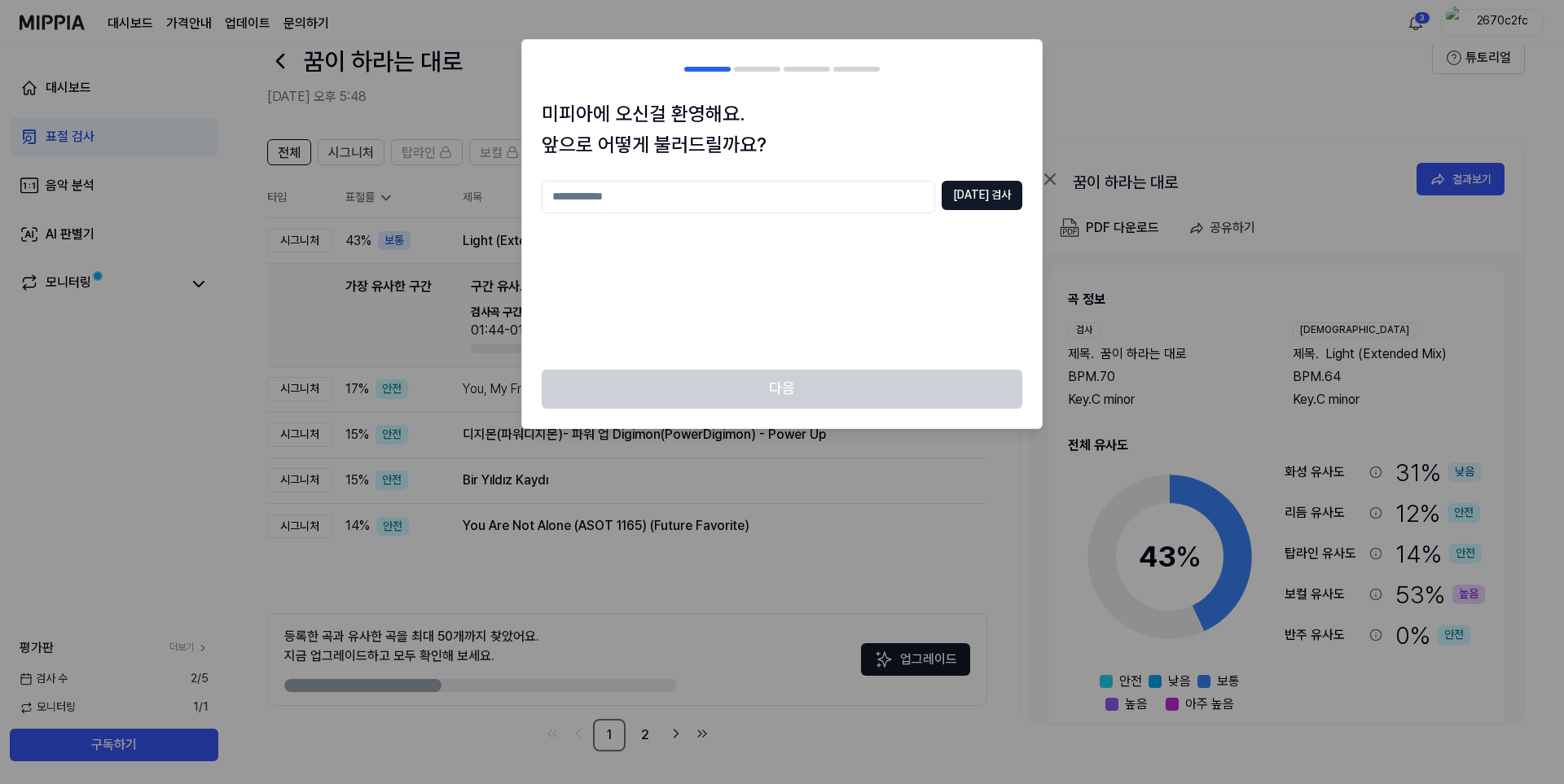
click at [633, 108] on h1 "미피아에 오신걸 환영해요. 앞으로 어떻게 불러드릴까요?" at bounding box center [781, 130] width 481 height 62
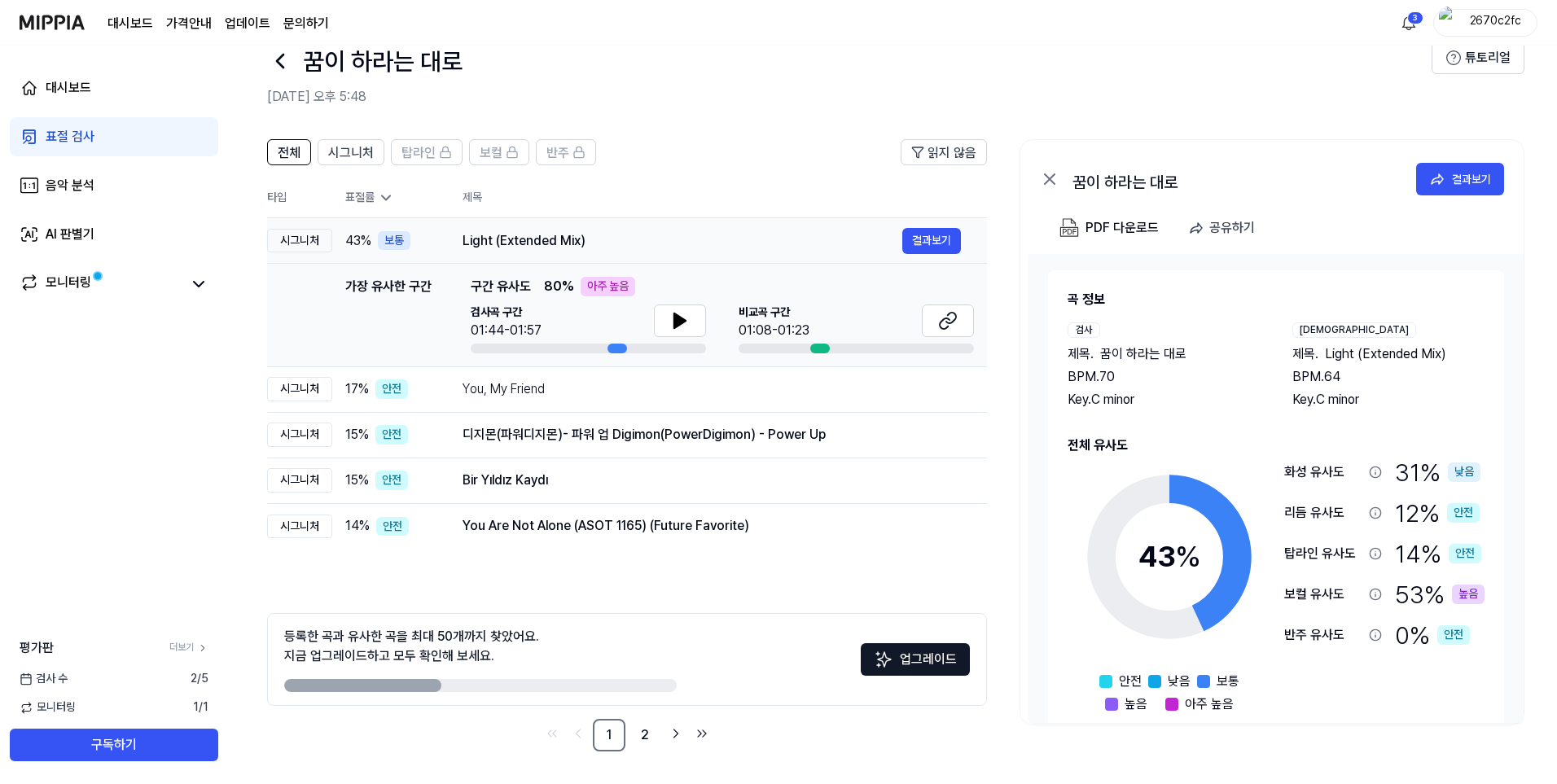
click at [298, 238] on div "시그니처" at bounding box center [299, 241] width 65 height 25
click at [670, 323] on icon at bounding box center [680, 321] width 20 height 20
click at [670, 315] on icon at bounding box center [680, 321] width 20 height 20
click at [385, 244] on div "보통" at bounding box center [394, 241] width 33 height 20
click at [932, 250] on button "결과보기" at bounding box center [931, 241] width 58 height 26
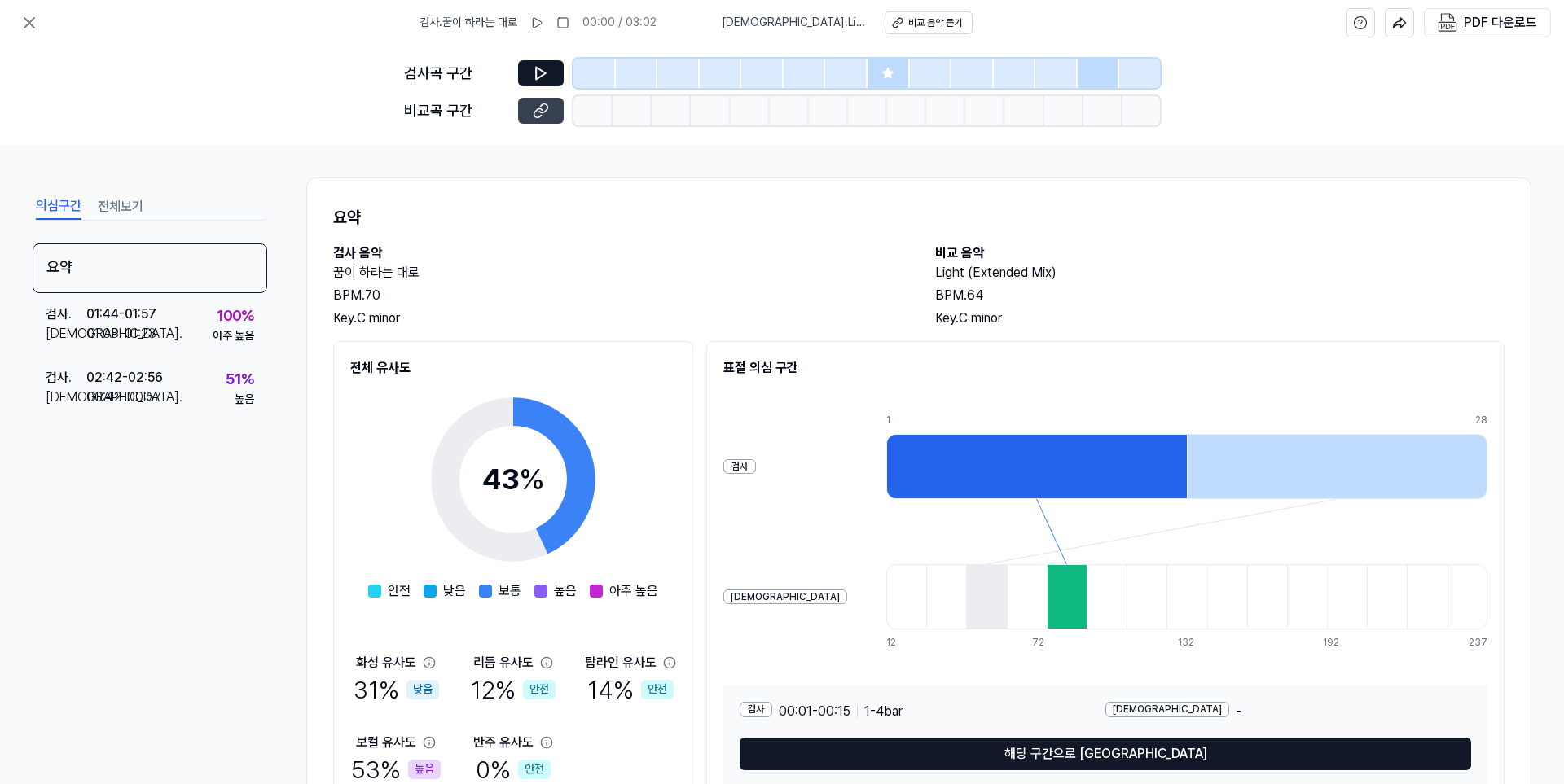
click at [544, 112] on icon at bounding box center [543, 108] width 8 height 9
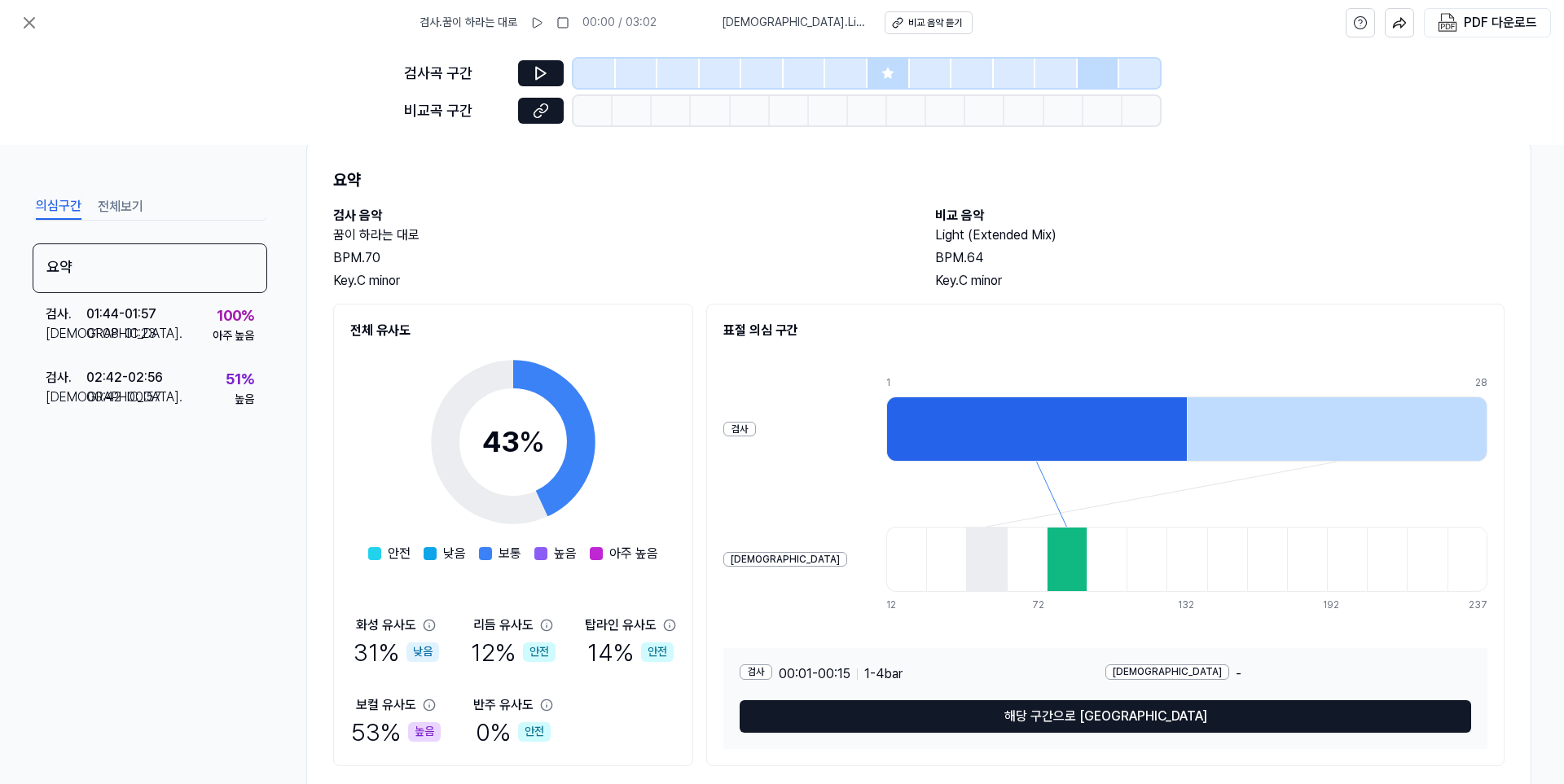
scroll to position [79, 0]
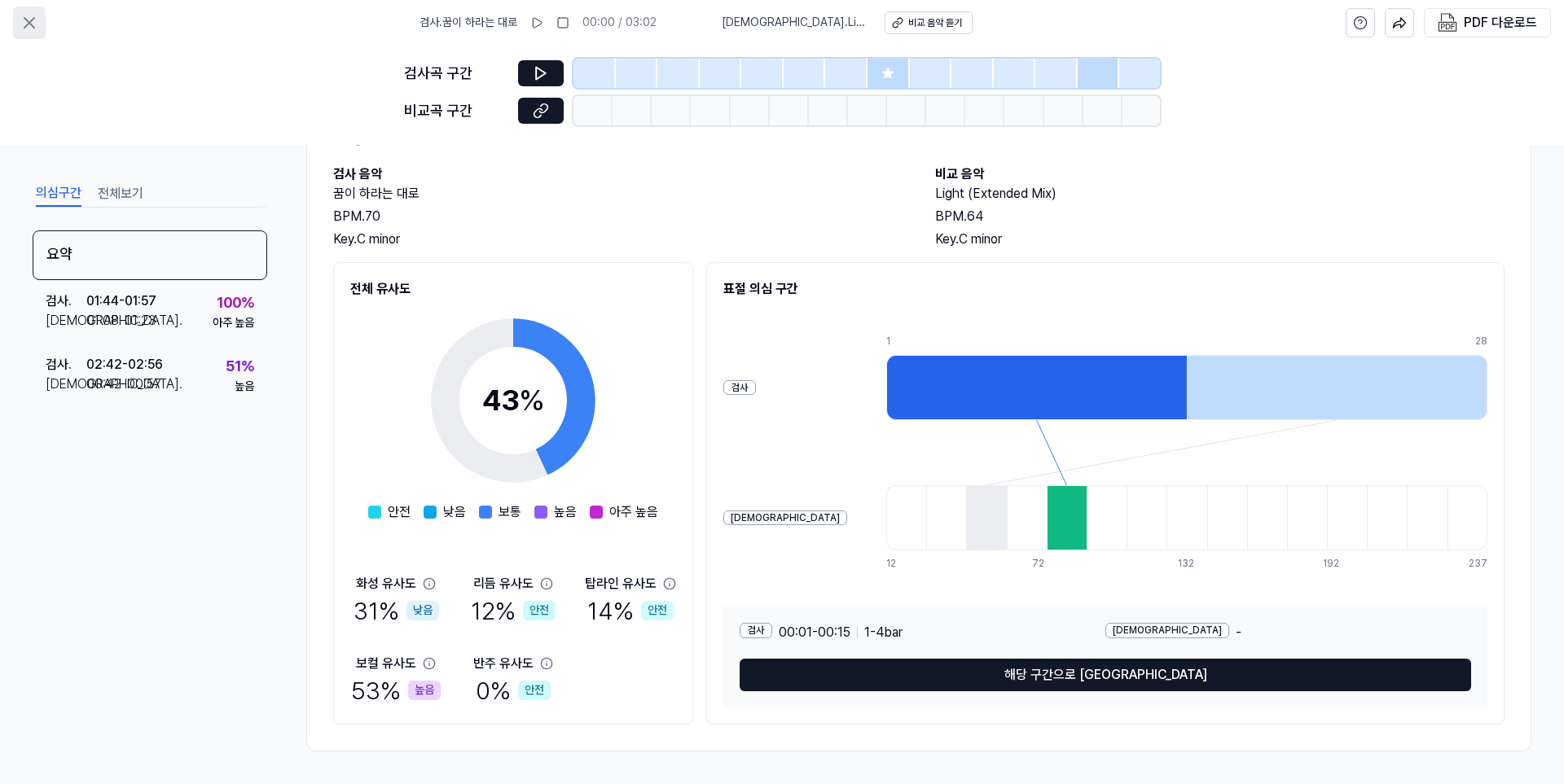
click at [29, 31] on icon at bounding box center [30, 23] width 20 height 20
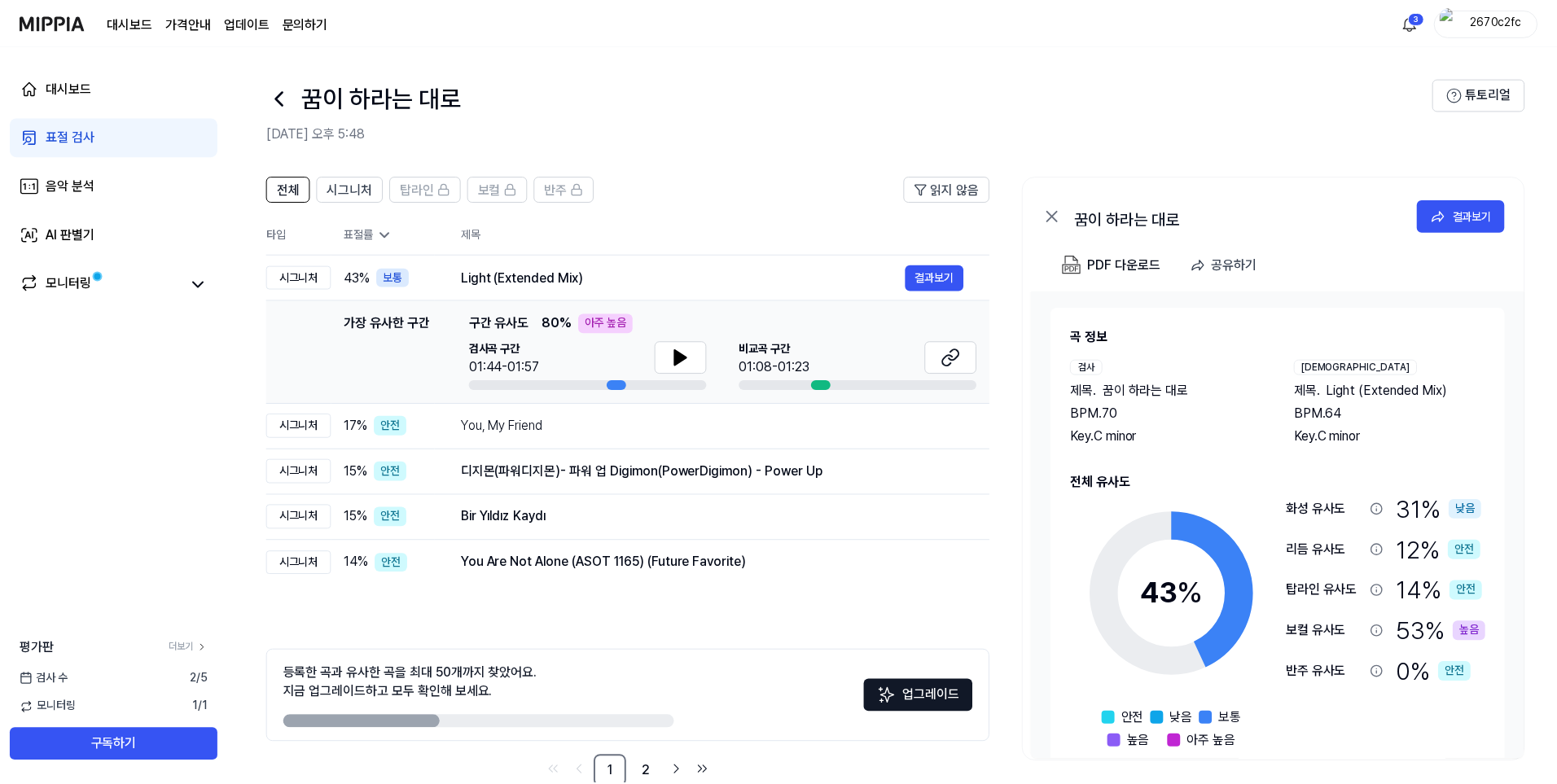
scroll to position [37, 0]
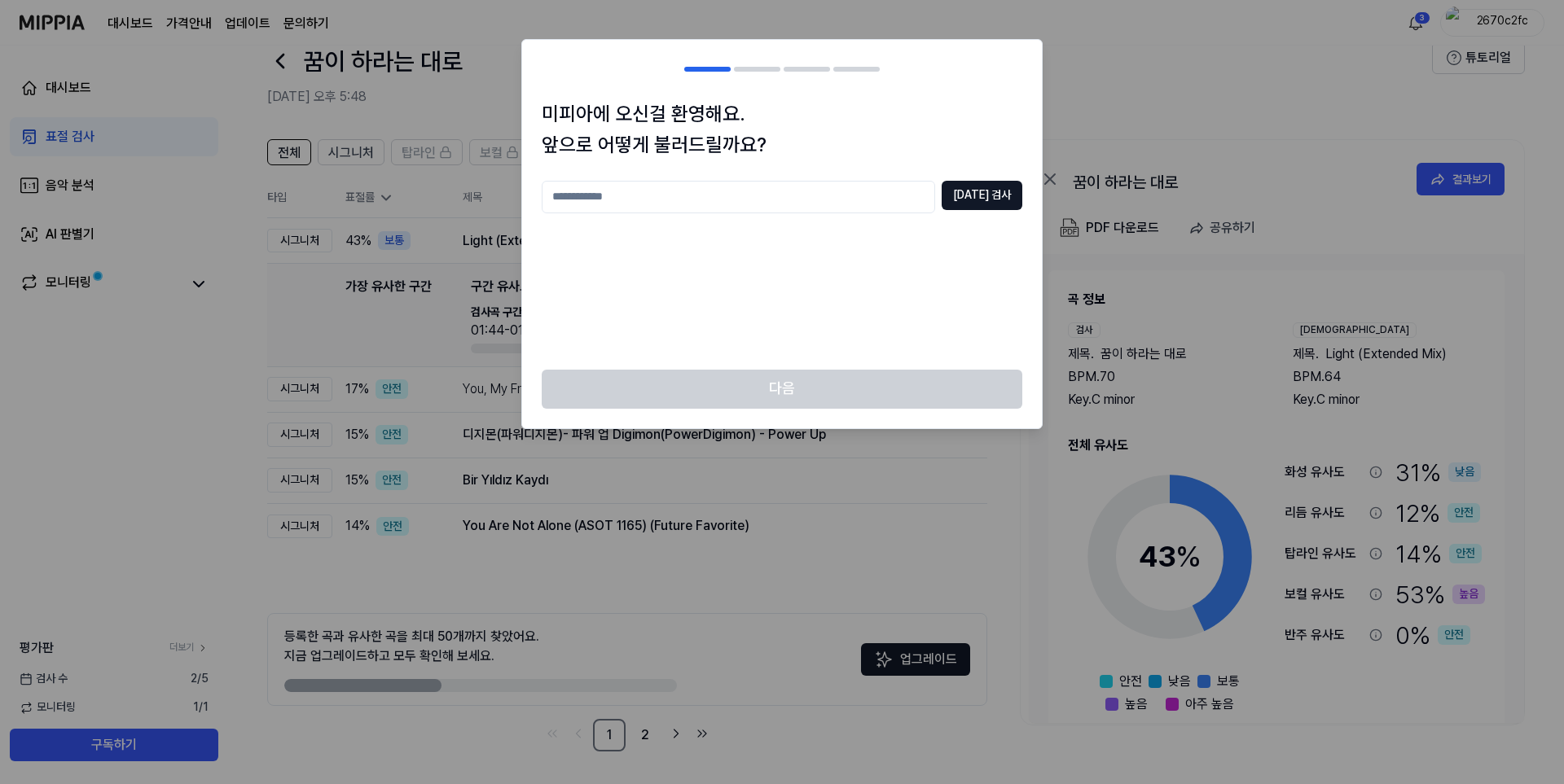
click at [846, 157] on h1 "미피아에 오신걸 환영해요. 앞으로 어떻게 불러드릴까요?" at bounding box center [781, 130] width 481 height 62
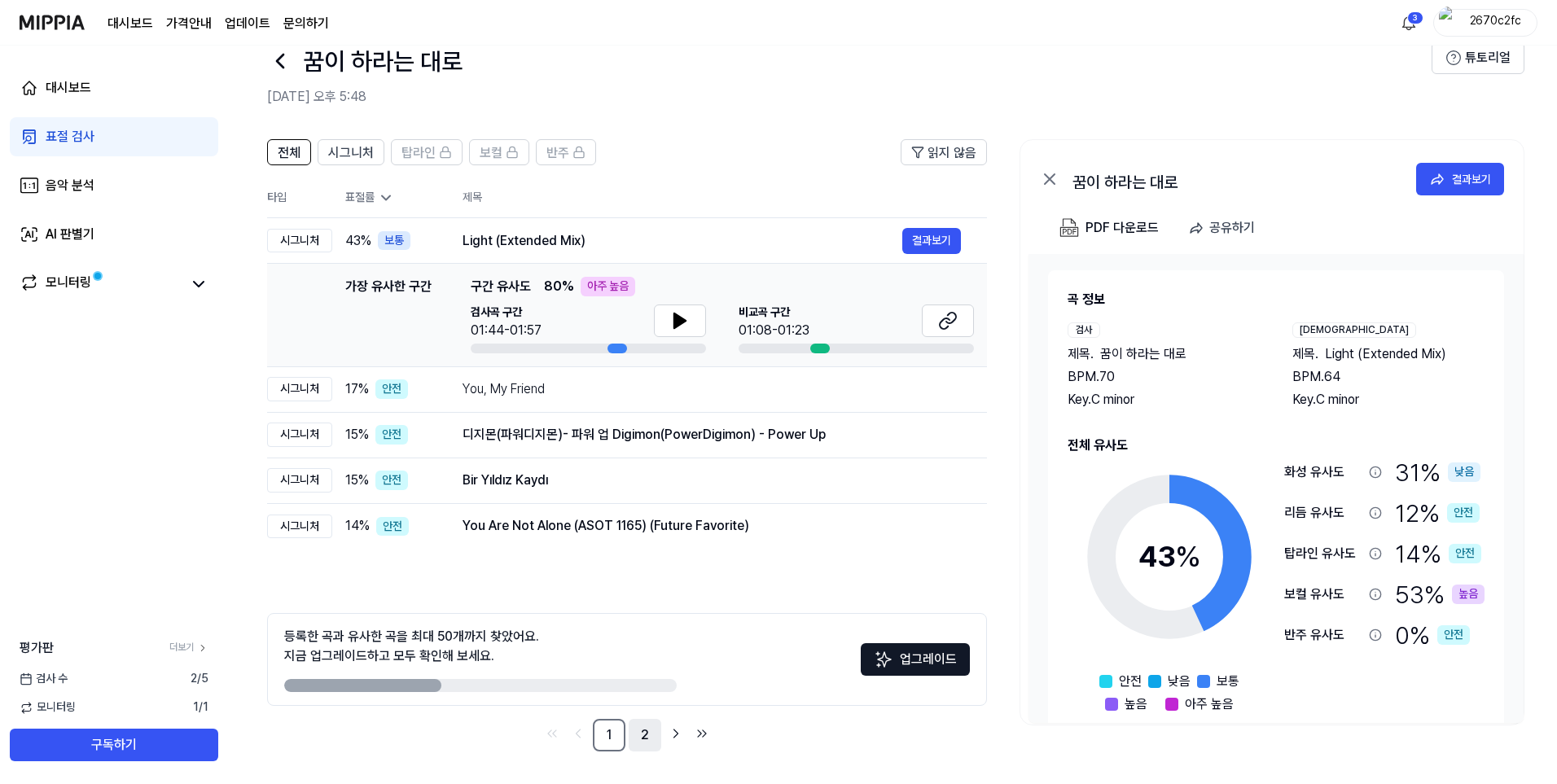
click at [642, 745] on link "2" at bounding box center [645, 735] width 33 height 33
